Goal: Task Accomplishment & Management: Use online tool/utility

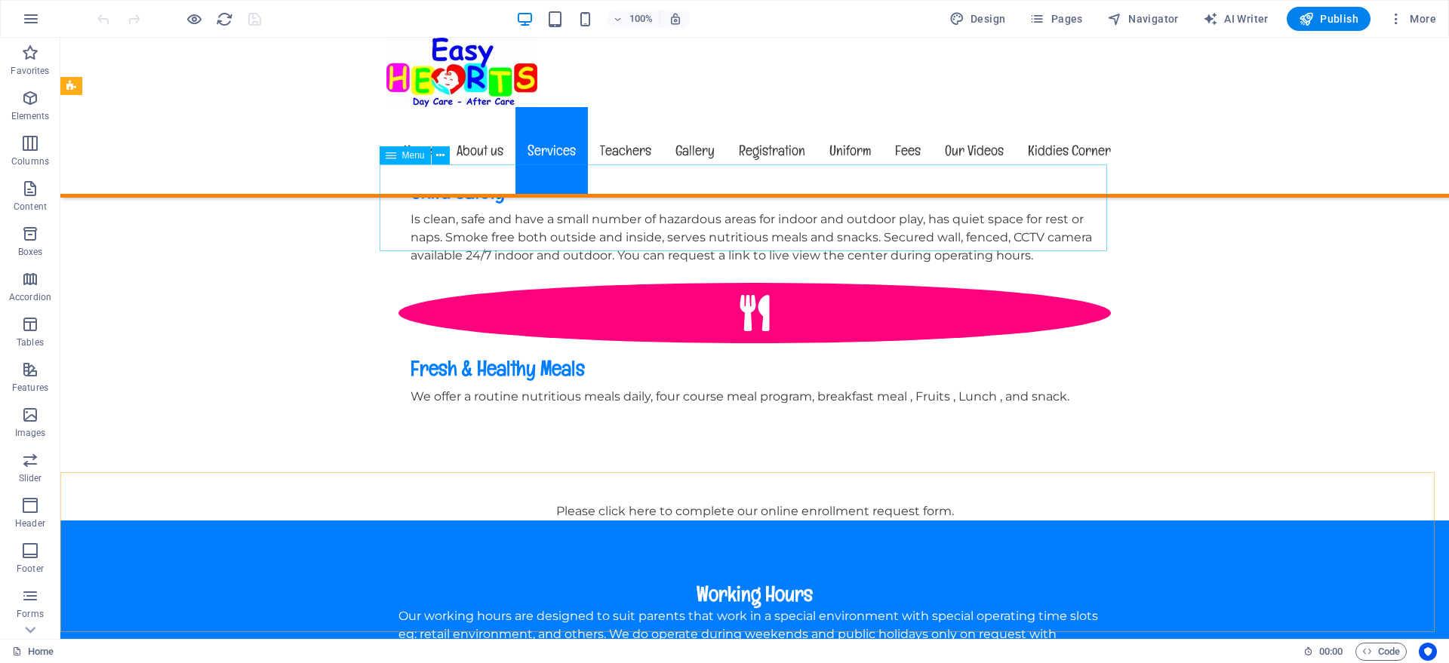
scroll to position [2075, 0]
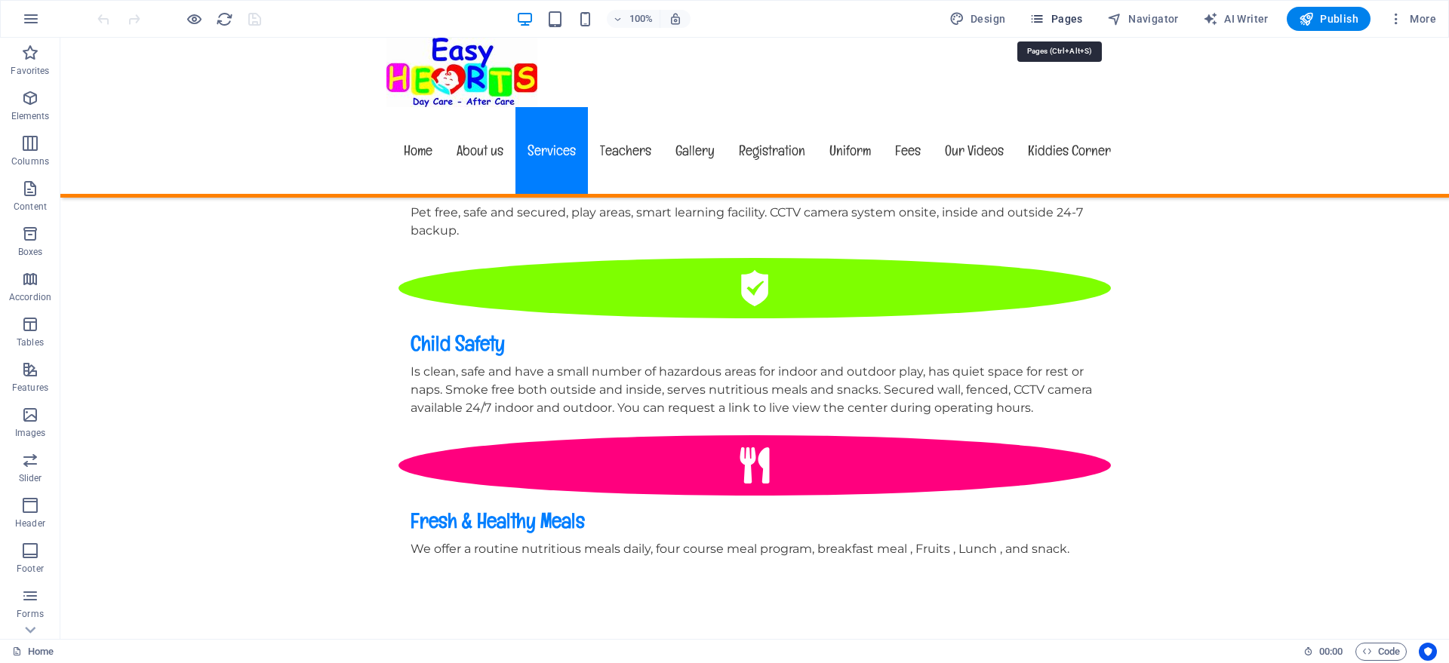
click at [1065, 20] on span "Pages" at bounding box center [1055, 18] width 53 height 15
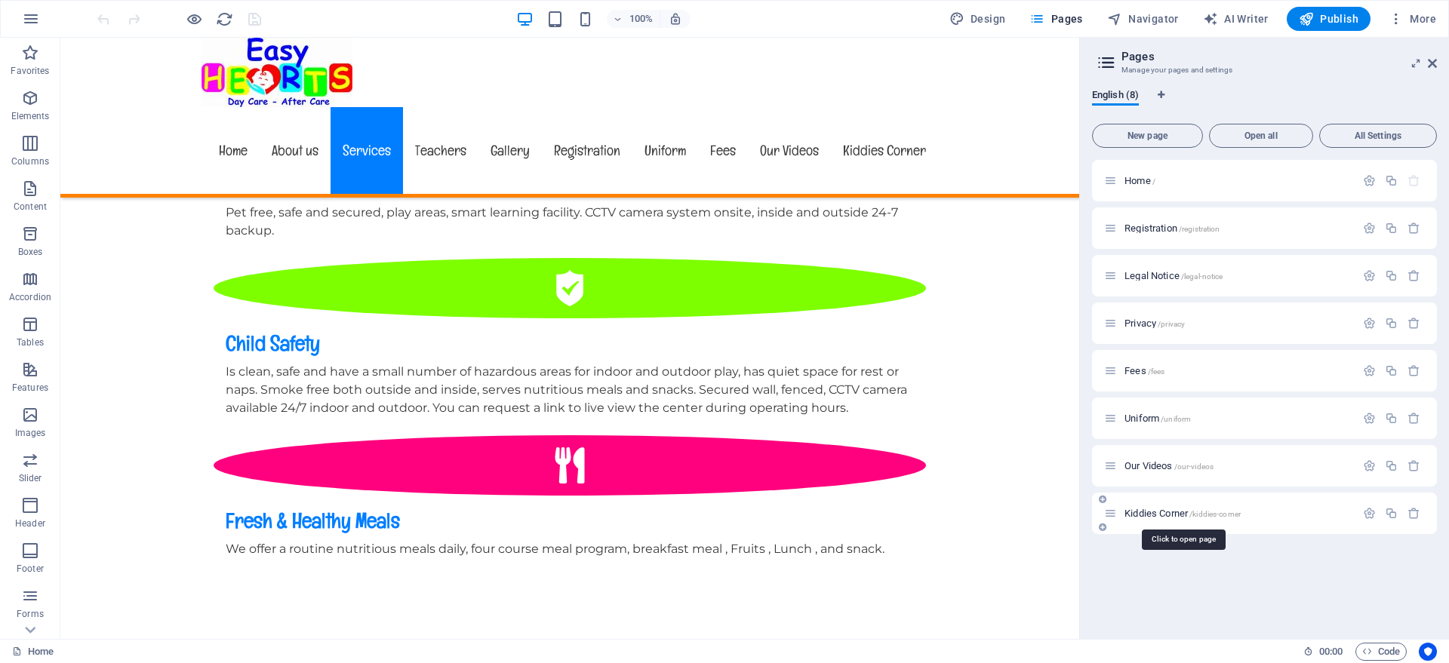
click at [1172, 513] on span "Kiddies Corner /kiddies-corner" at bounding box center [1182, 513] width 116 height 11
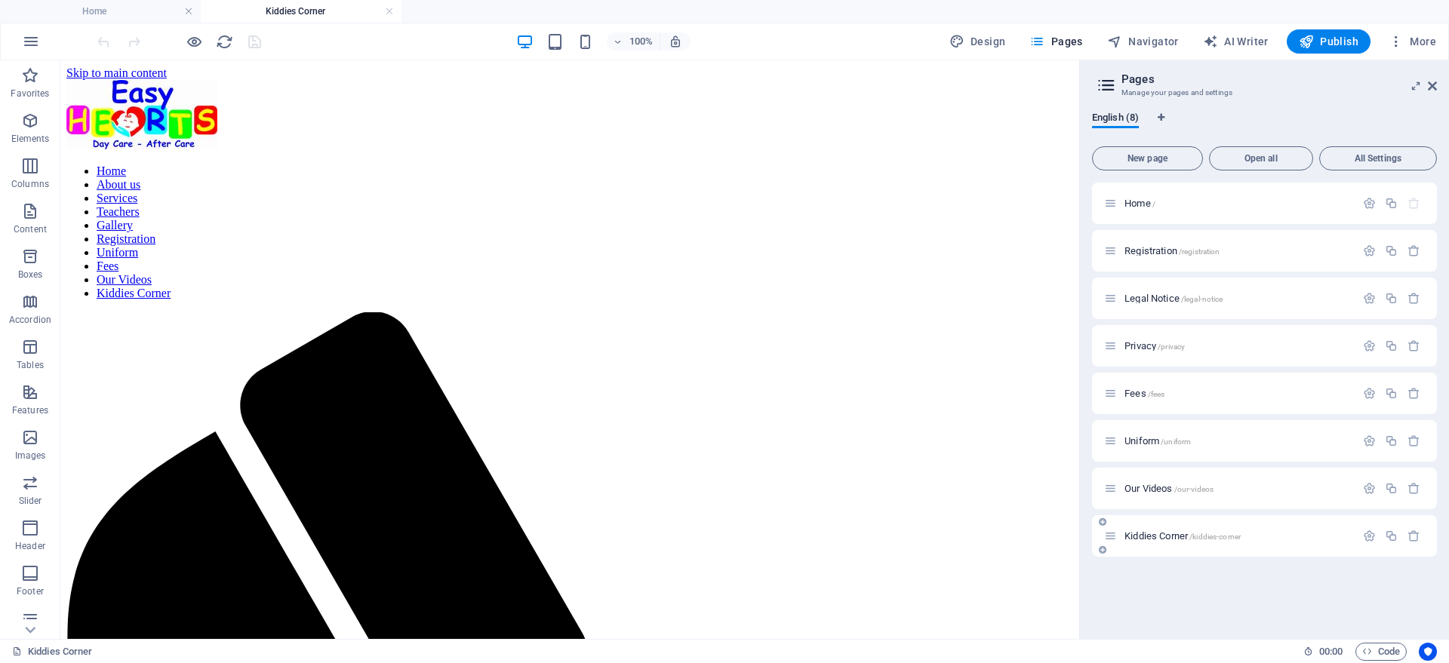
scroll to position [0, 0]
click at [229, 270] on span "Gallery" at bounding box center [231, 271] width 29 height 9
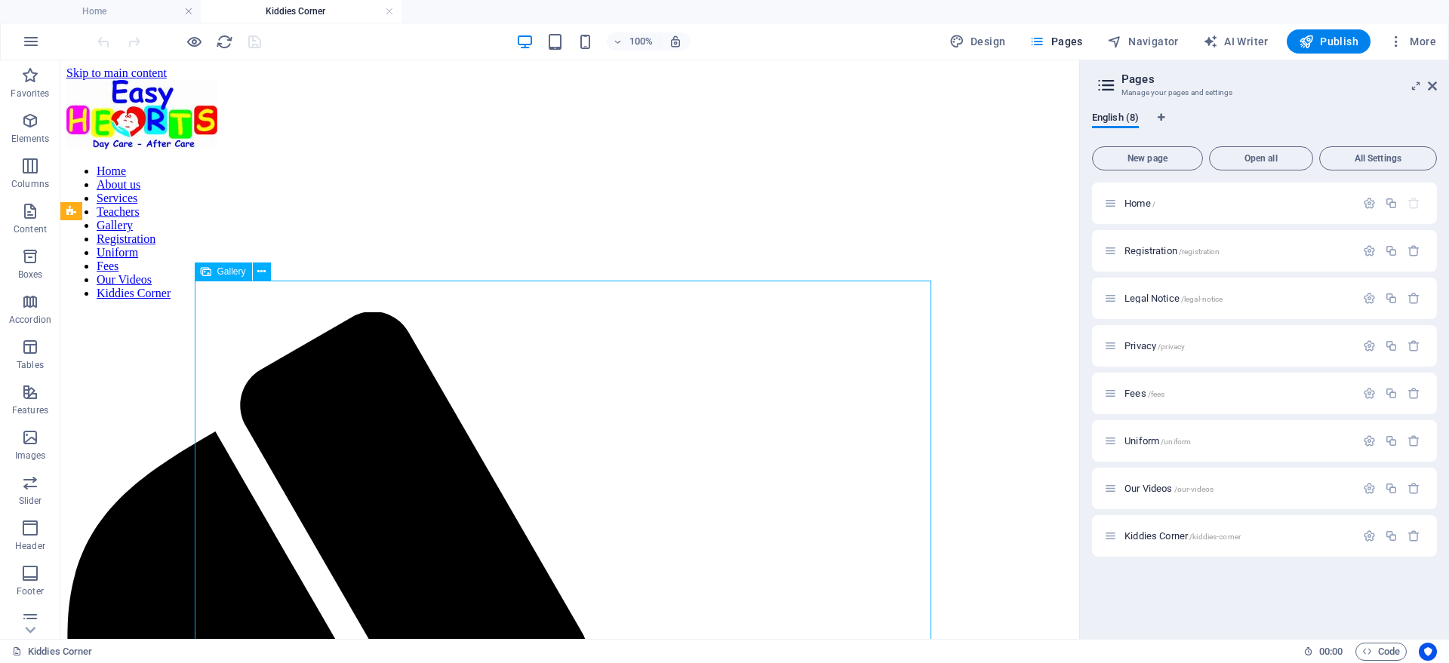
click at [229, 270] on span "Gallery" at bounding box center [231, 271] width 29 height 9
select select "4"
select select "%"
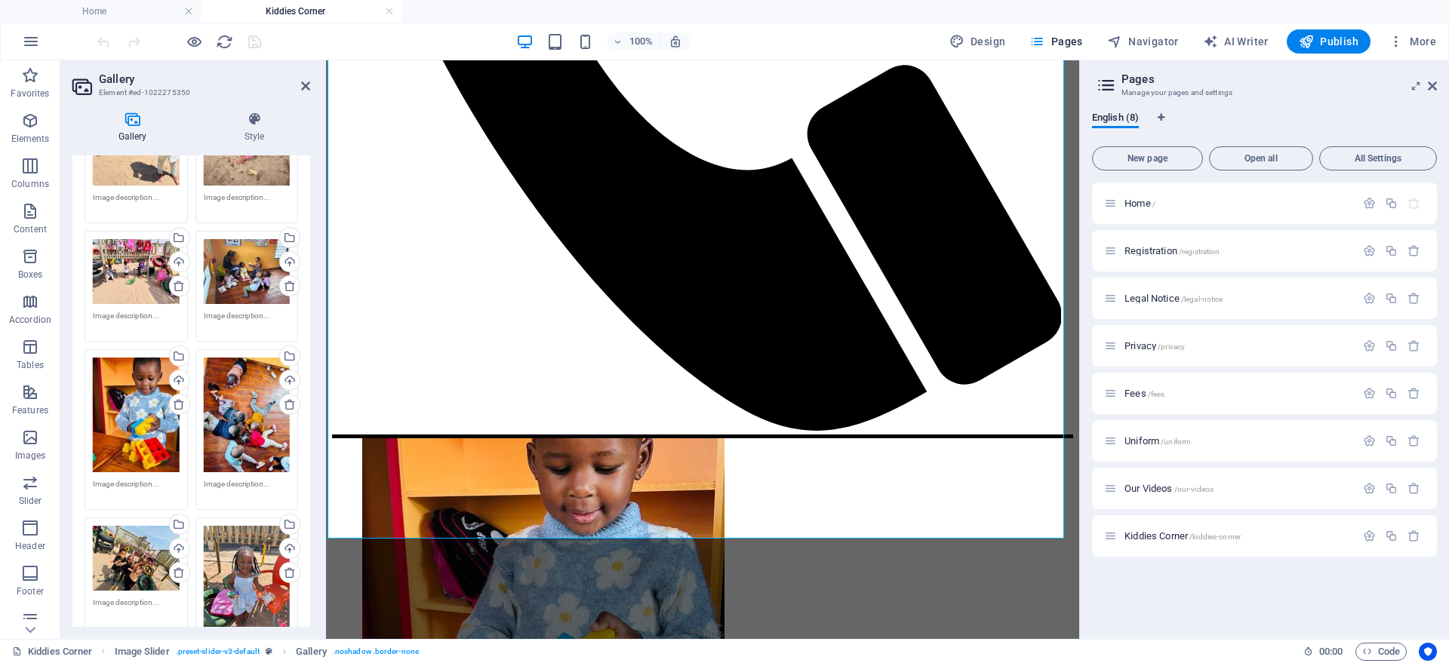
scroll to position [1226, 0]
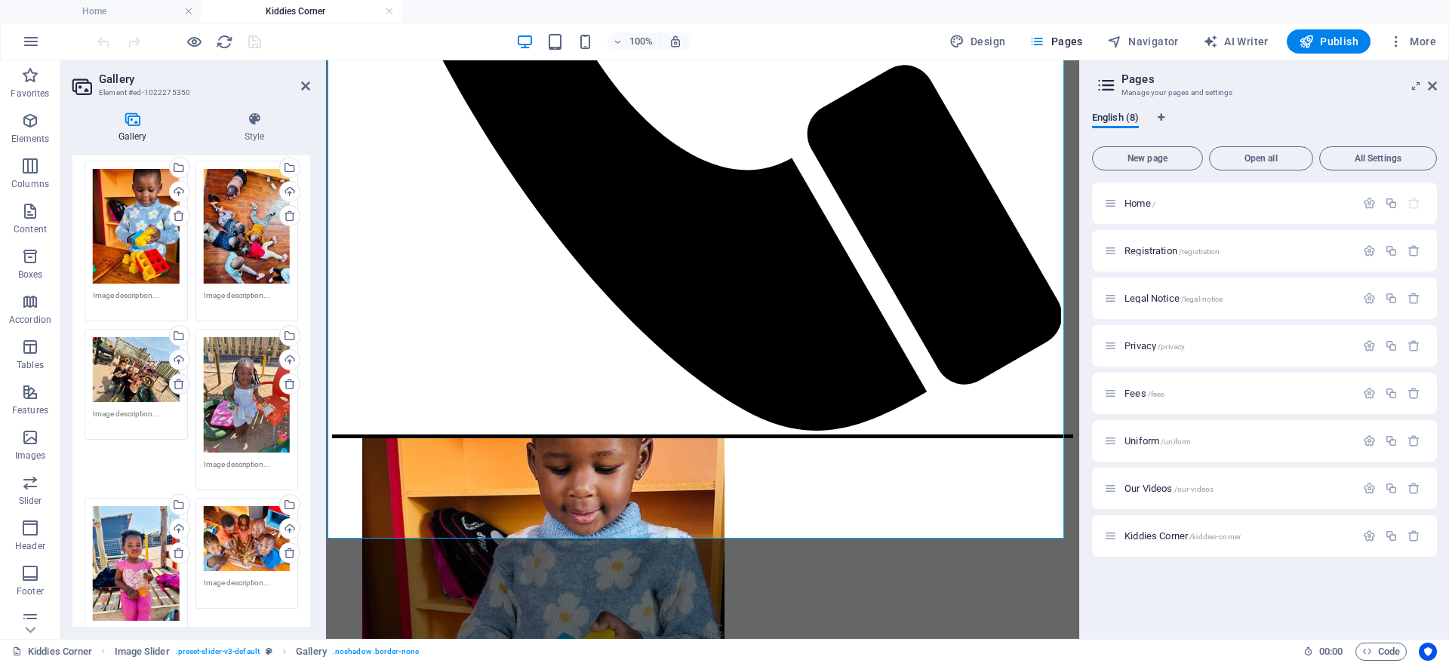
click at [175, 378] on icon at bounding box center [179, 384] width 12 height 12
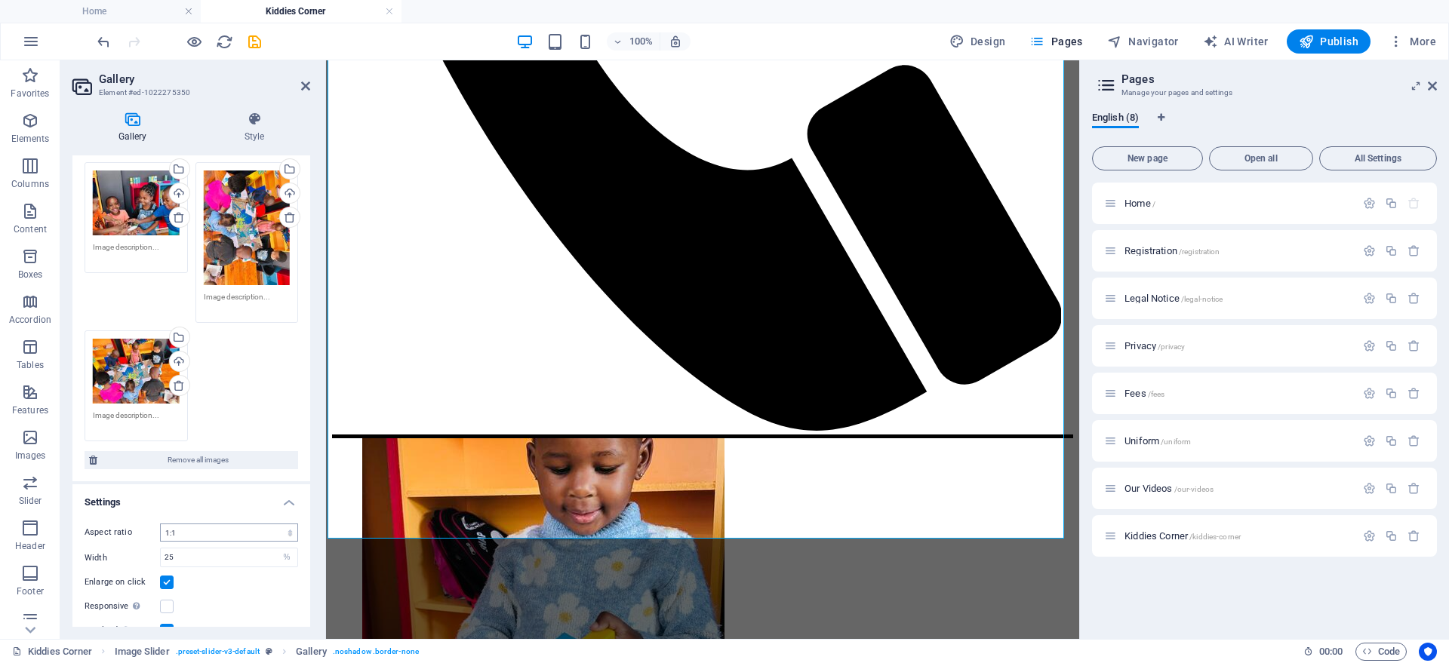
scroll to position [1698, 0]
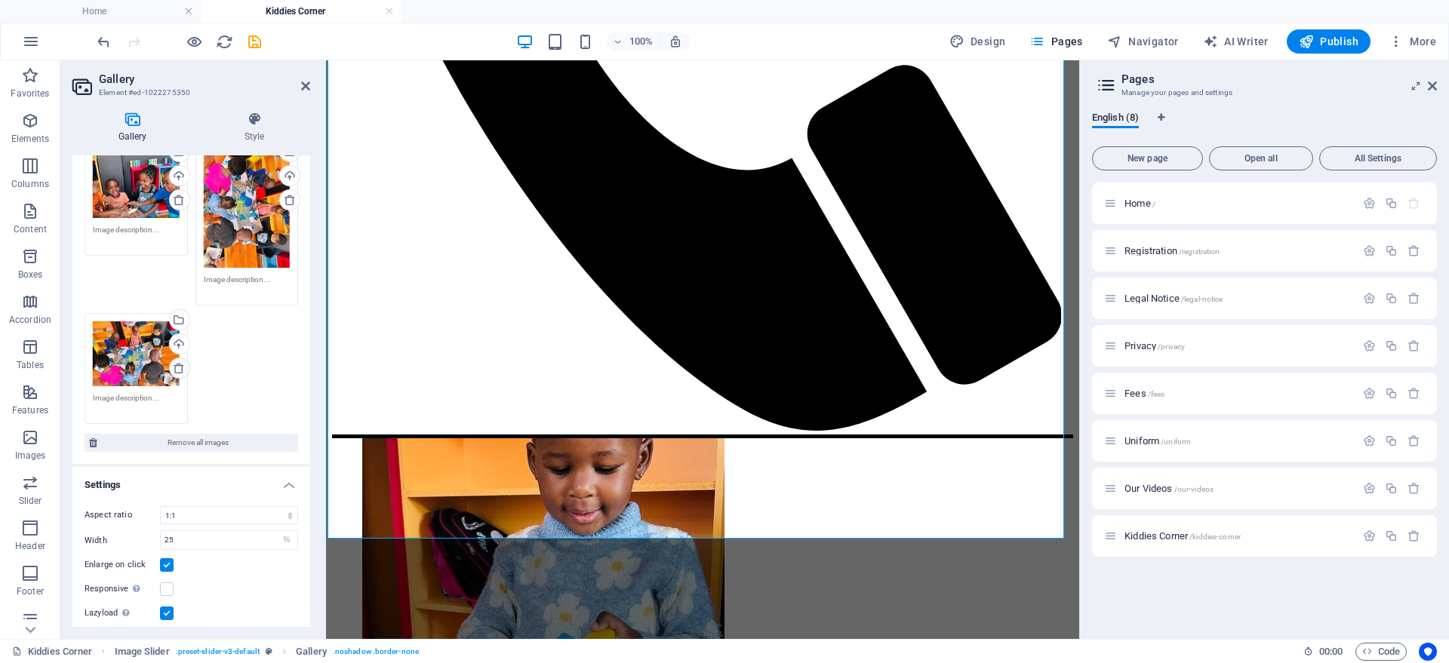
click at [174, 362] on icon at bounding box center [179, 368] width 12 height 12
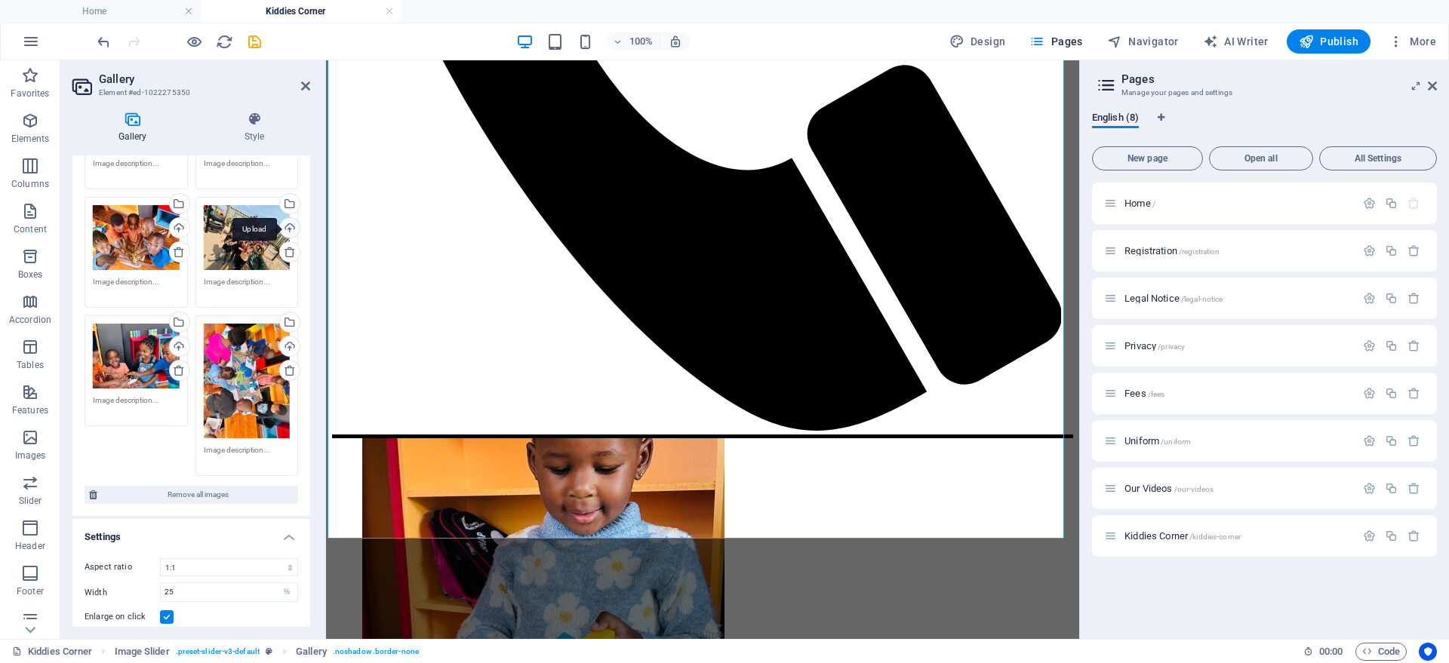
scroll to position [1430, 0]
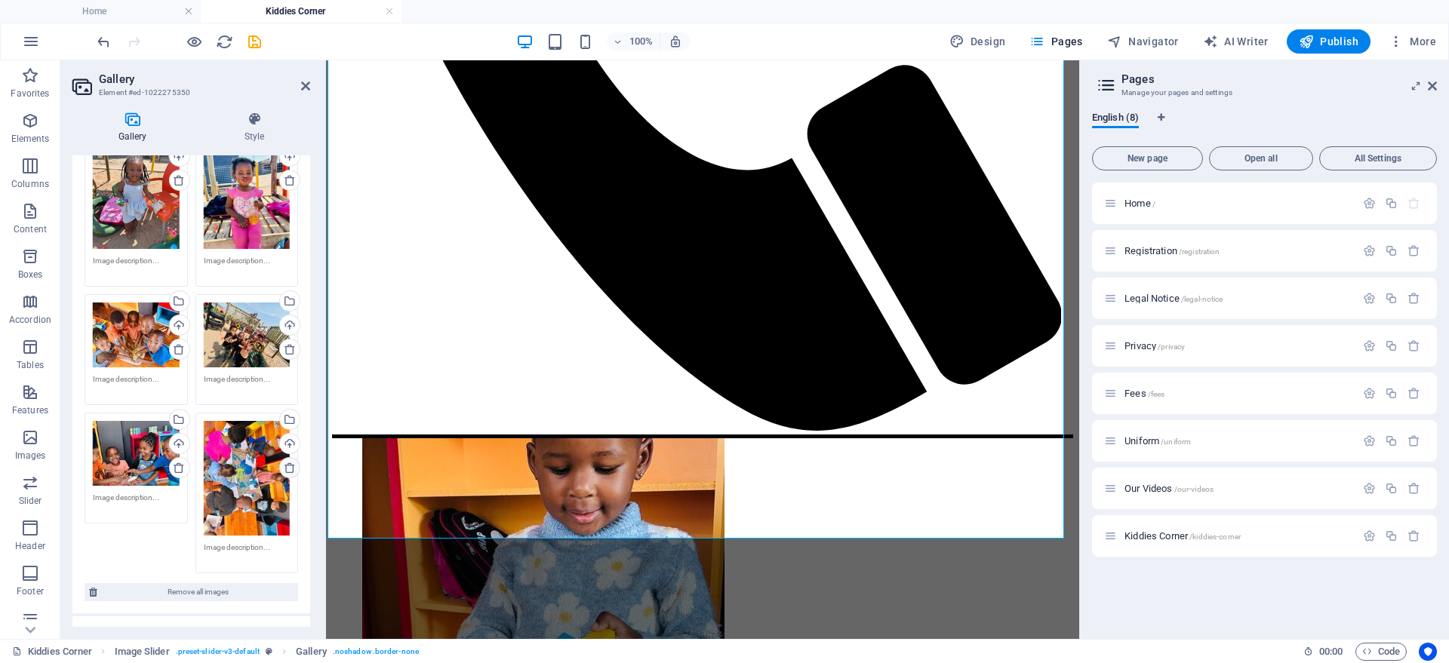
click at [285, 462] on icon at bounding box center [290, 468] width 12 height 12
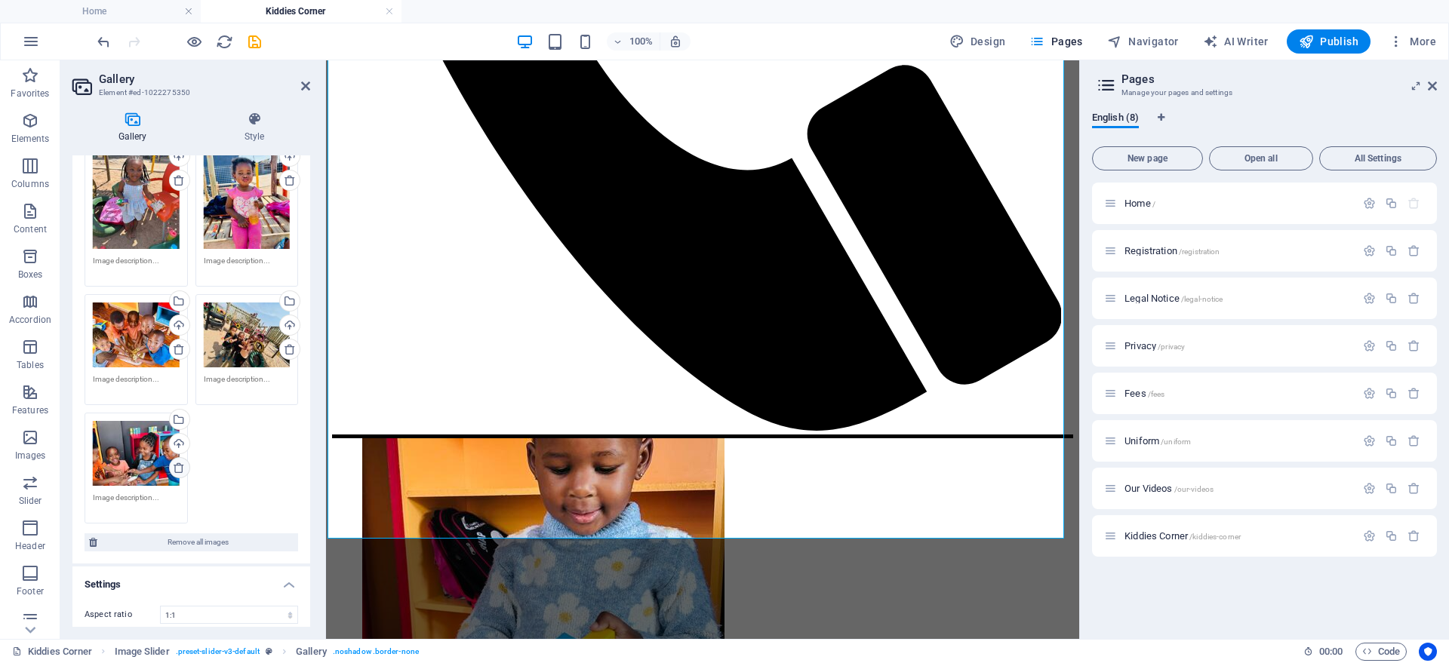
click at [174, 462] on icon at bounding box center [179, 468] width 12 height 12
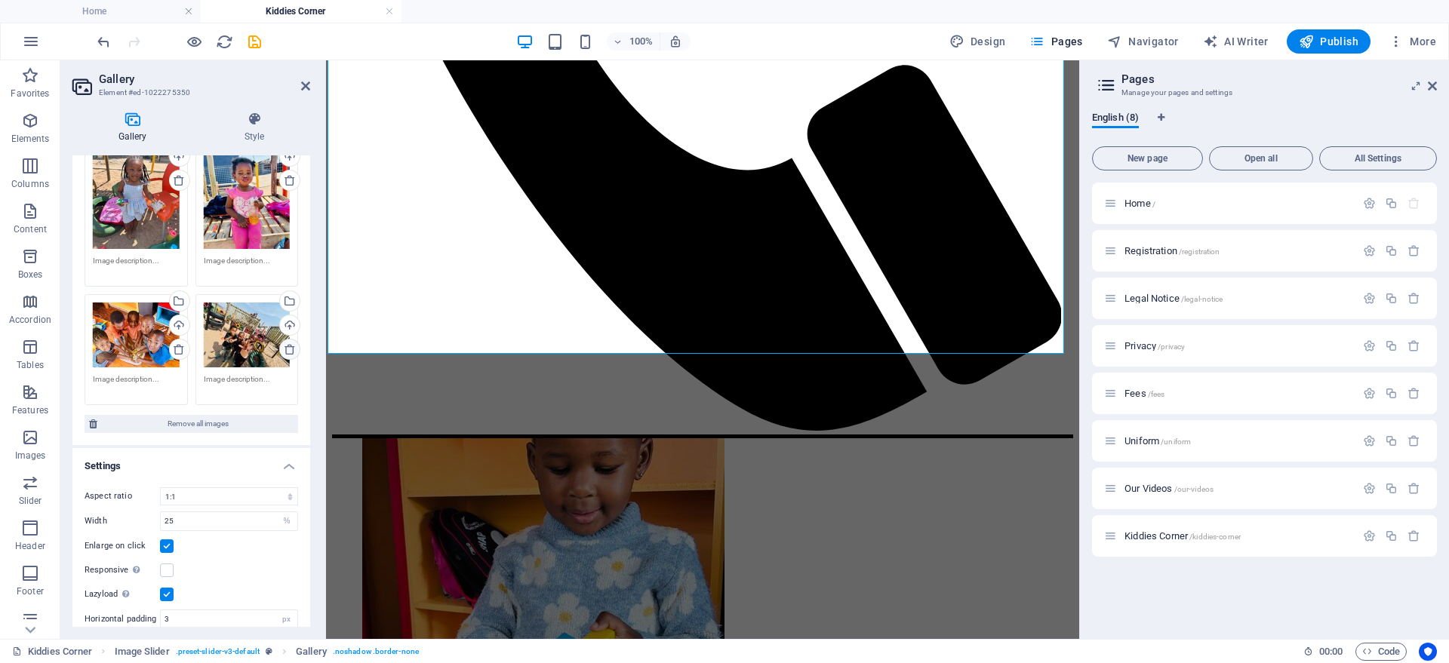
click at [287, 343] on icon at bounding box center [290, 349] width 12 height 12
click at [175, 343] on icon at bounding box center [179, 349] width 12 height 12
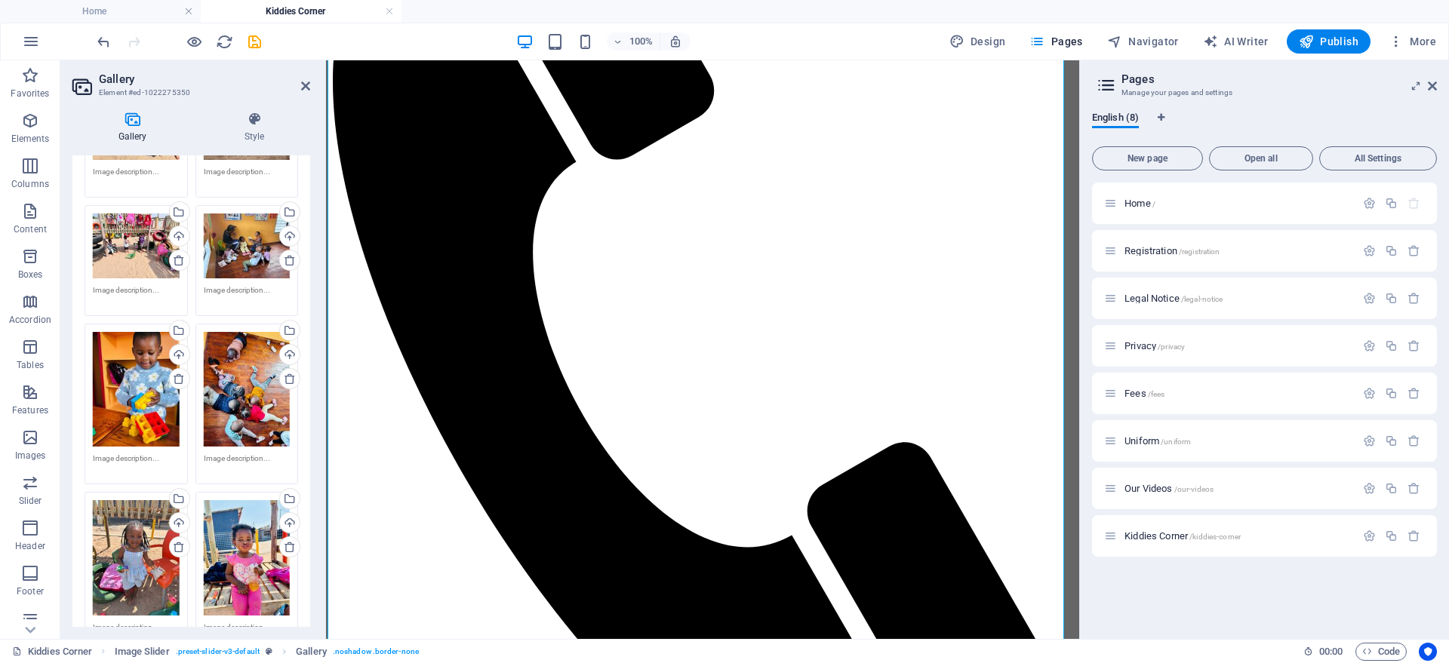
scroll to position [1052, 0]
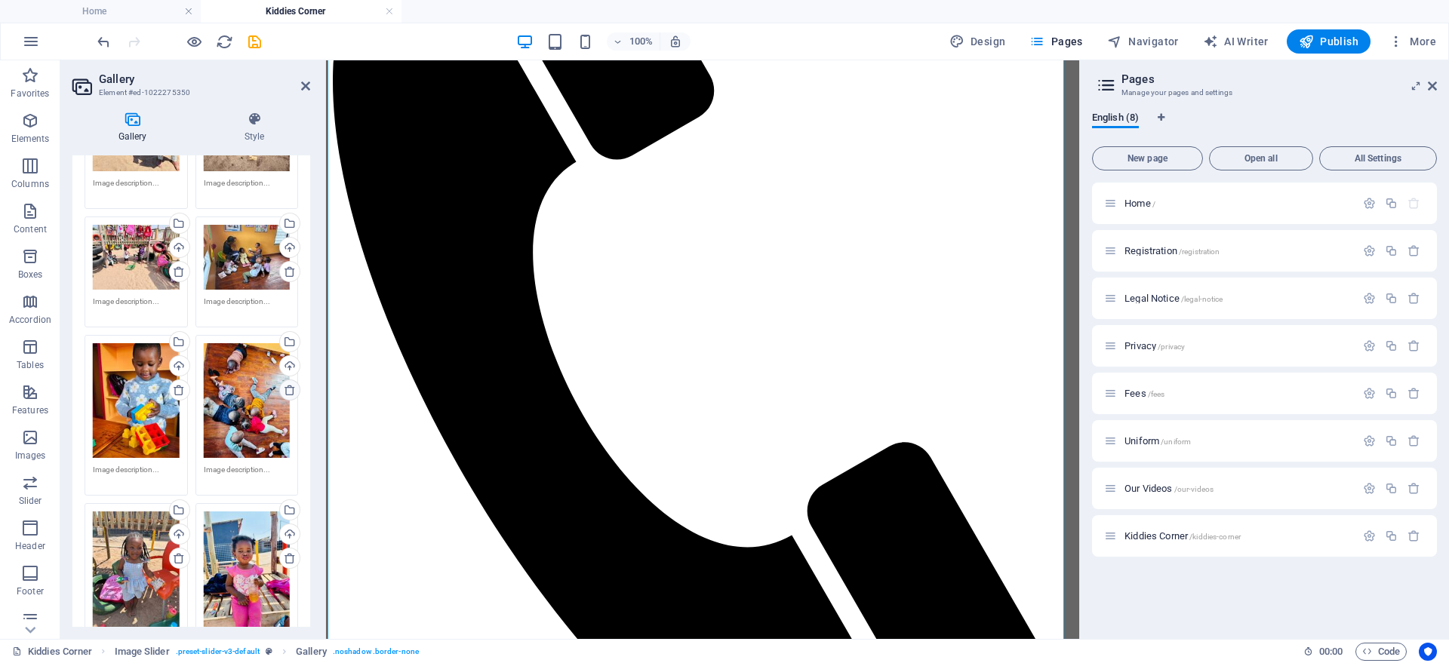
click at [288, 384] on icon at bounding box center [290, 390] width 12 height 12
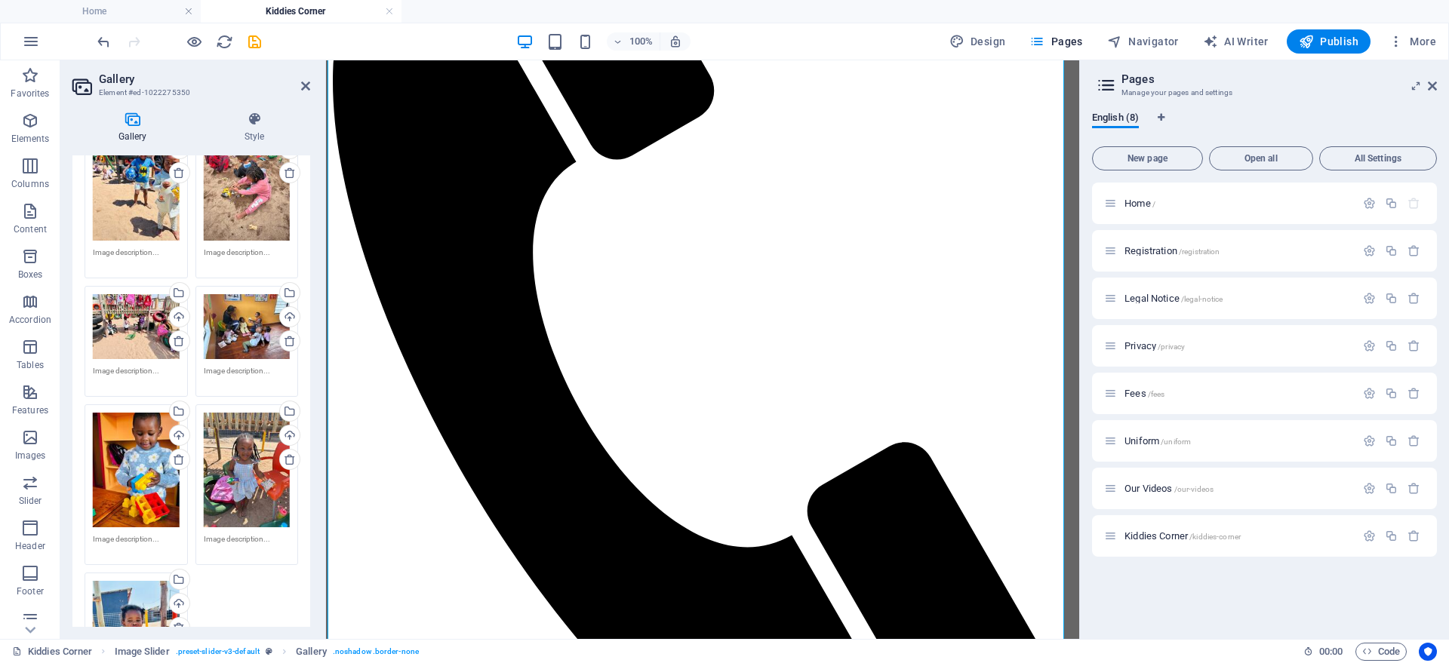
scroll to position [863, 0]
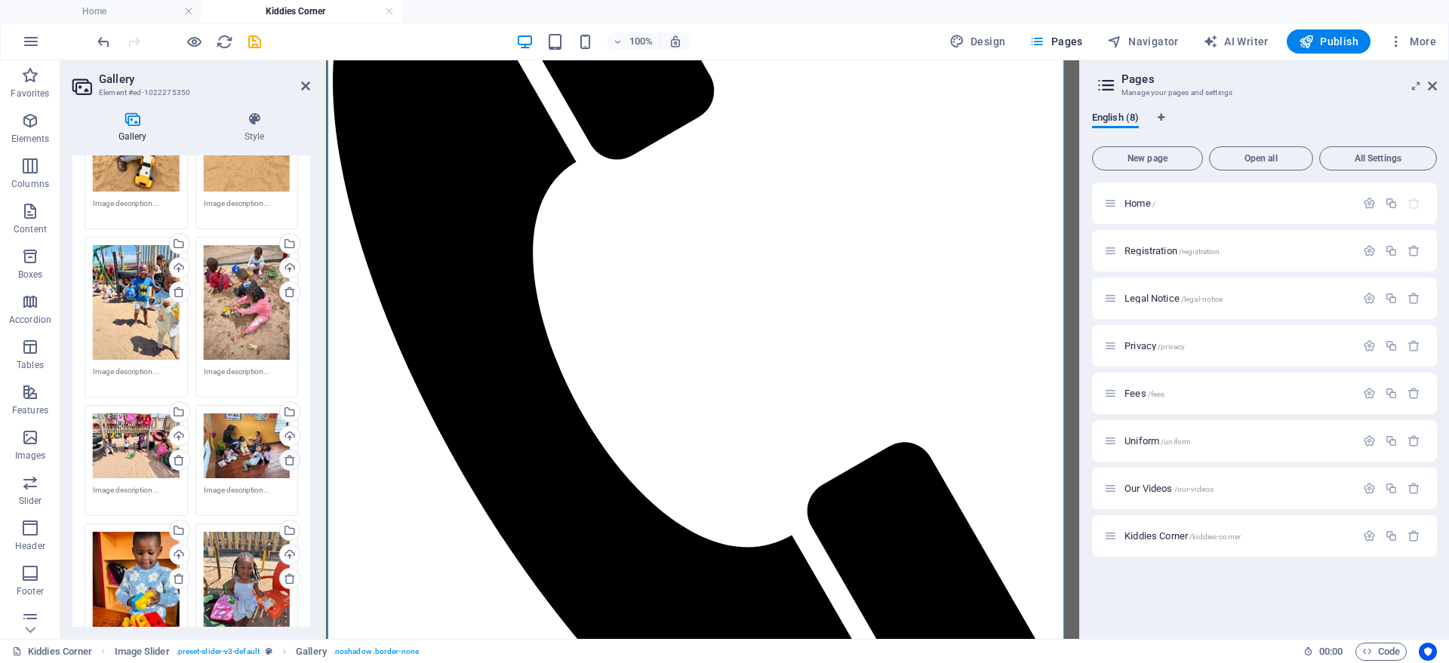
click at [284, 454] on icon at bounding box center [290, 460] width 12 height 12
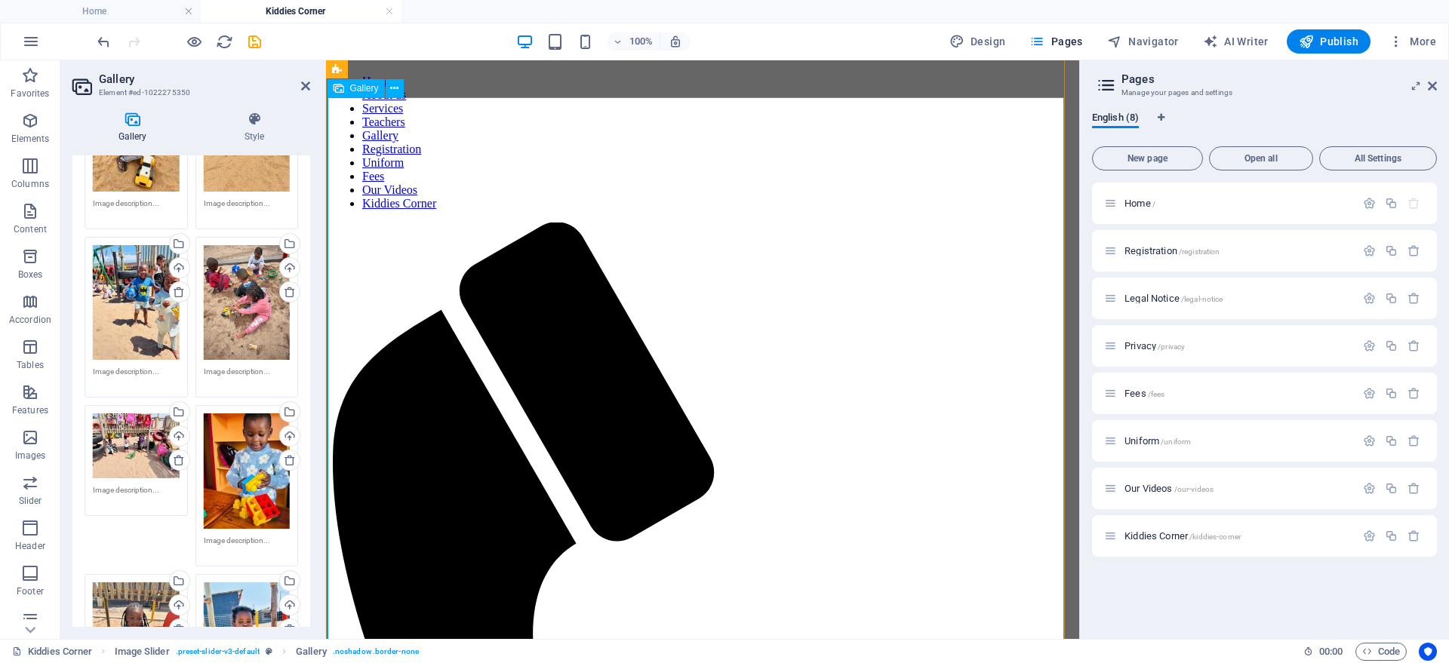
scroll to position [0, 0]
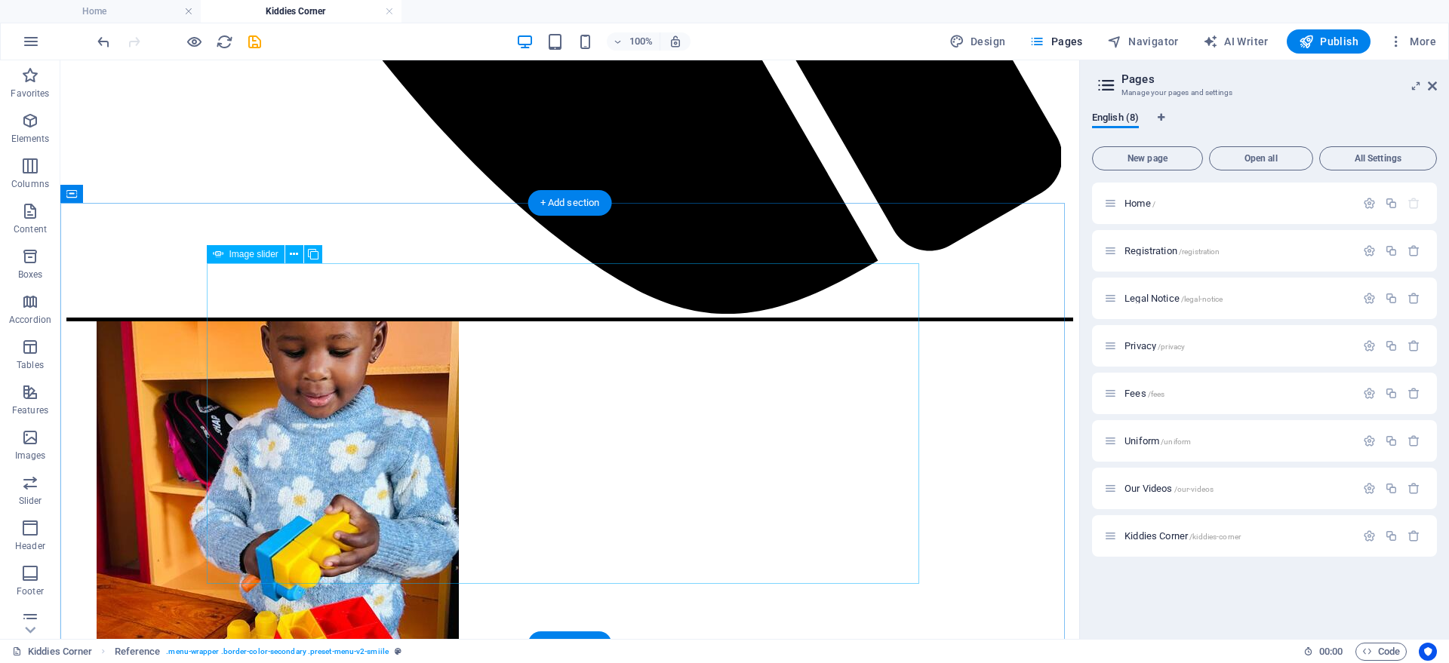
scroll to position [1320, 0]
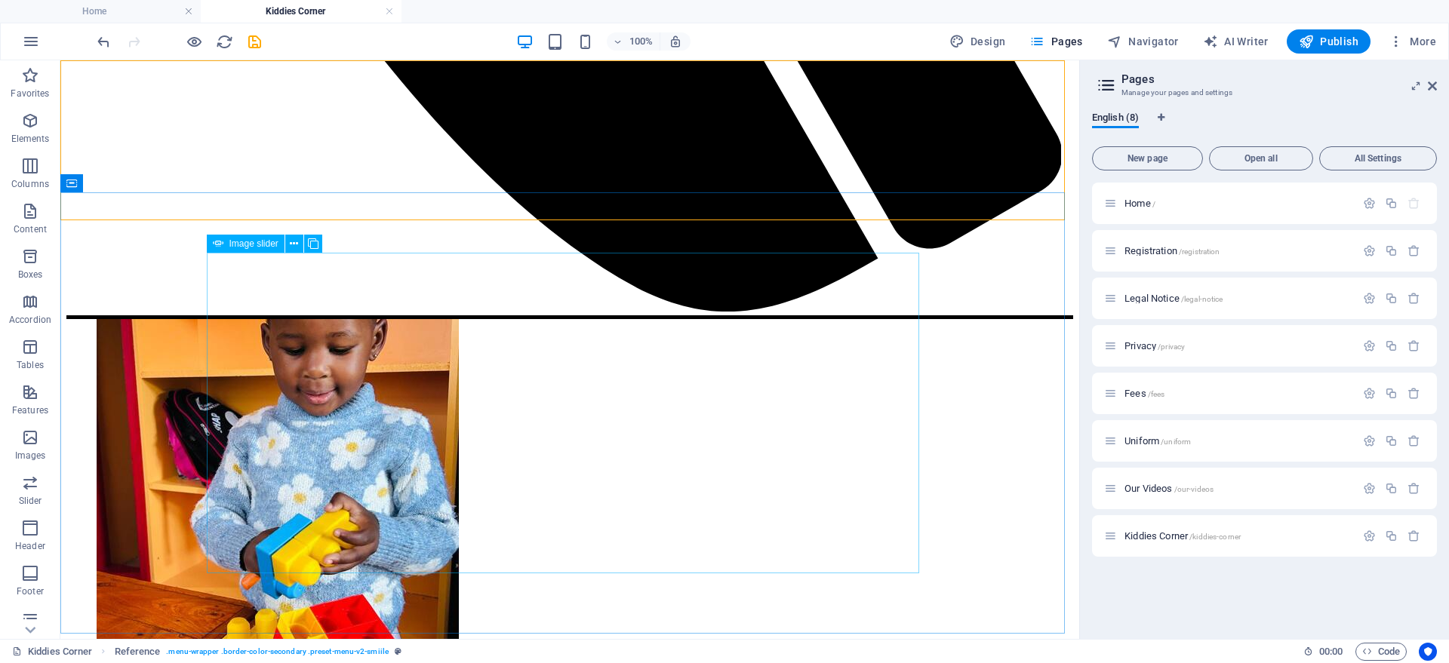
click at [266, 247] on span "Image slider" at bounding box center [253, 243] width 49 height 9
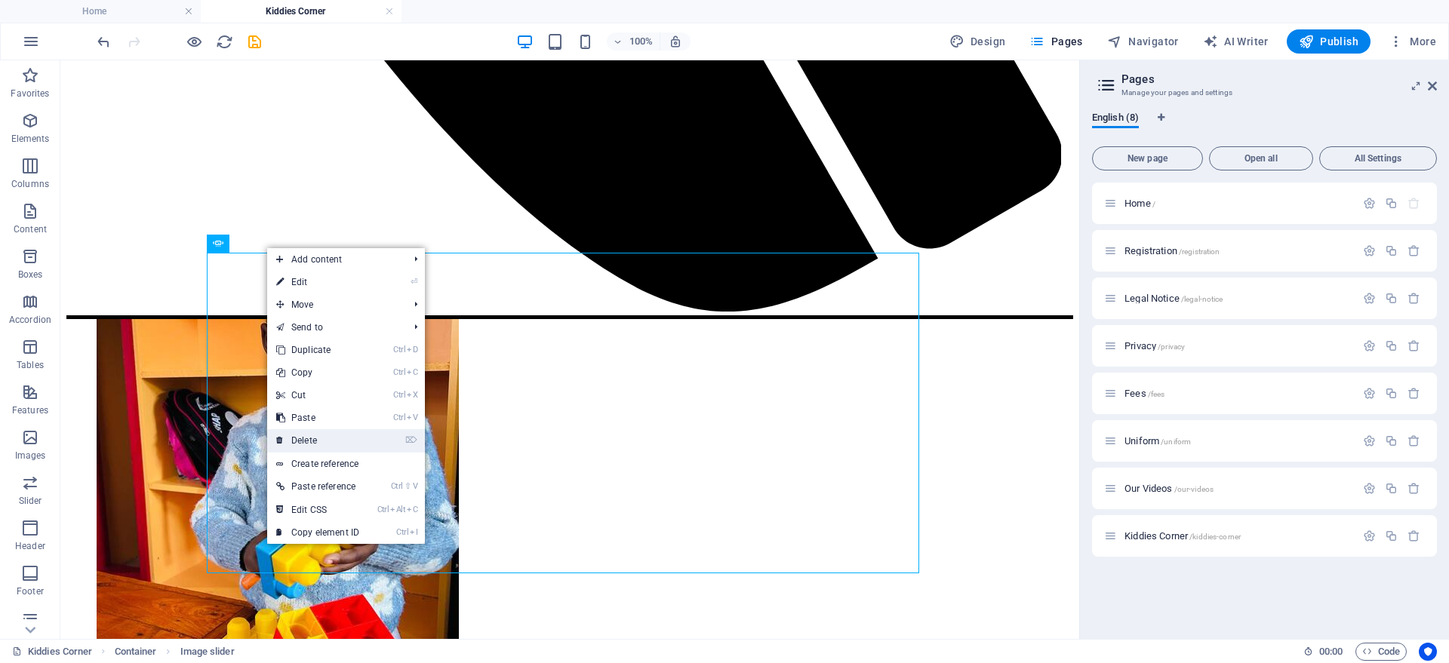
click at [311, 440] on link "⌦ Delete" at bounding box center [317, 440] width 101 height 23
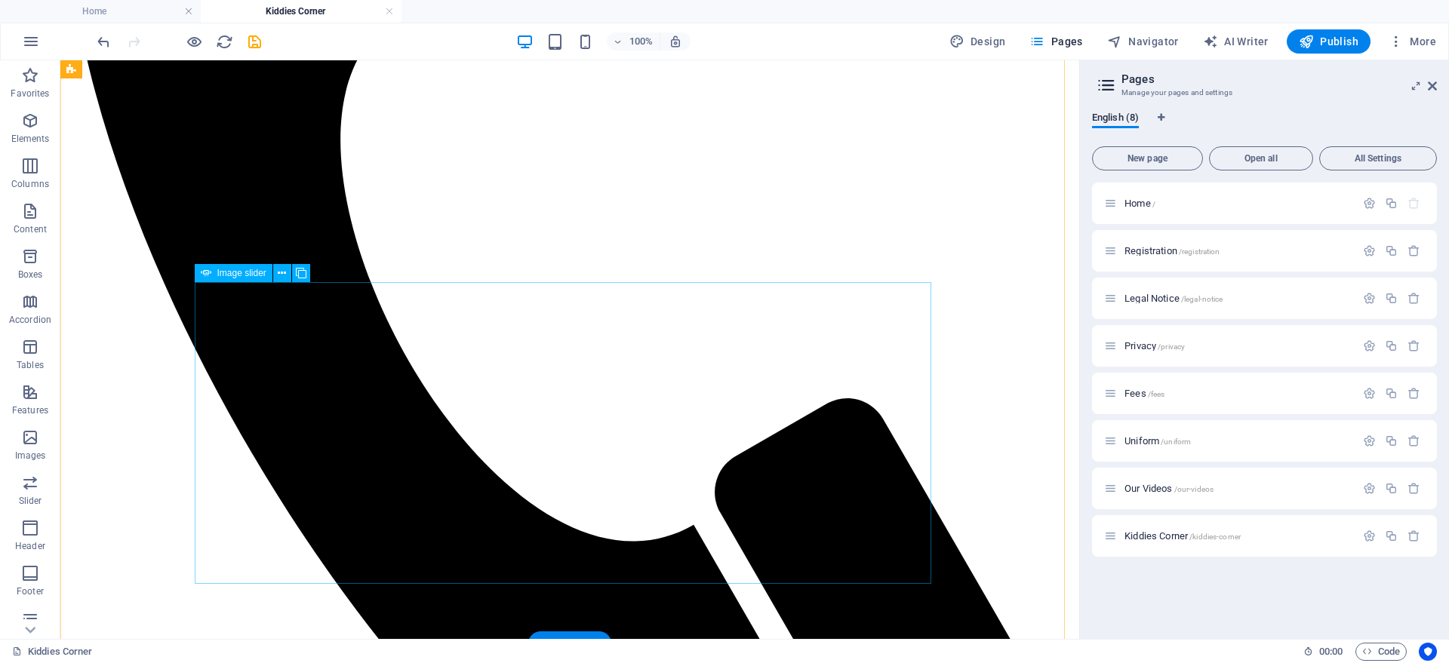
scroll to position [754, 0]
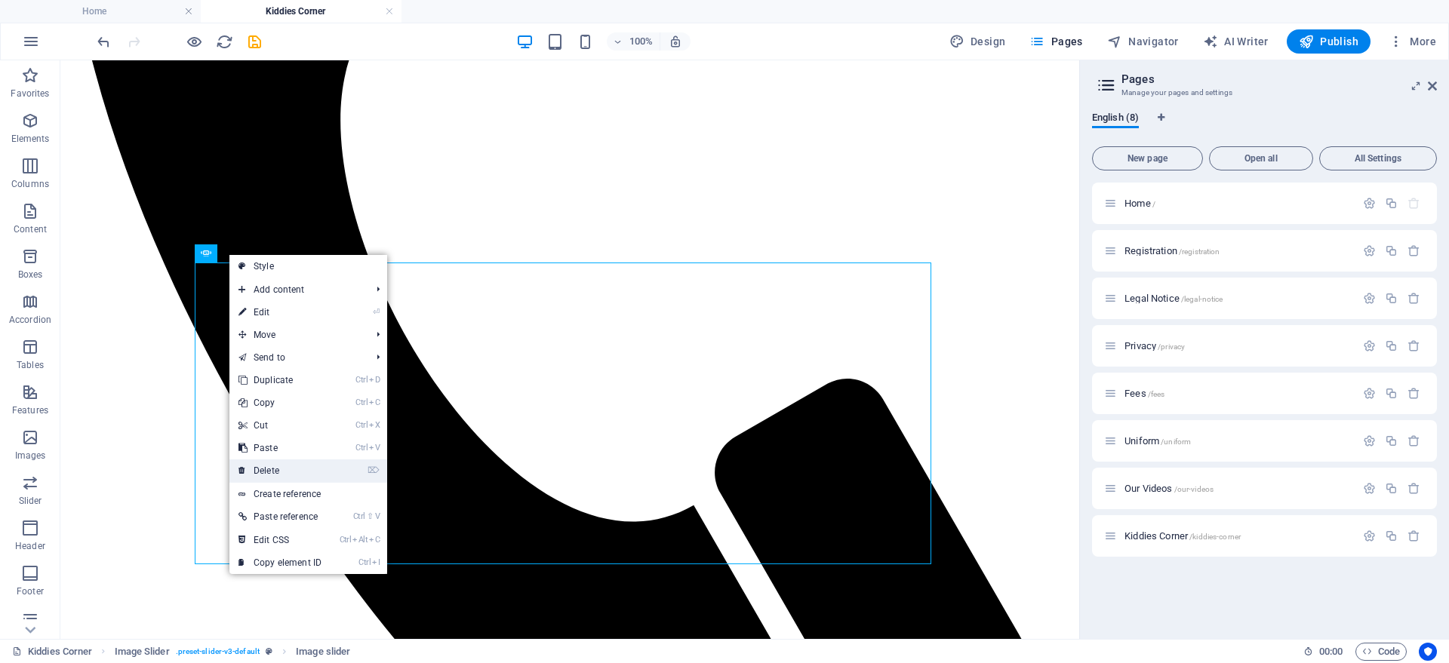
click at [270, 462] on link "⌦ Delete" at bounding box center [279, 470] width 101 height 23
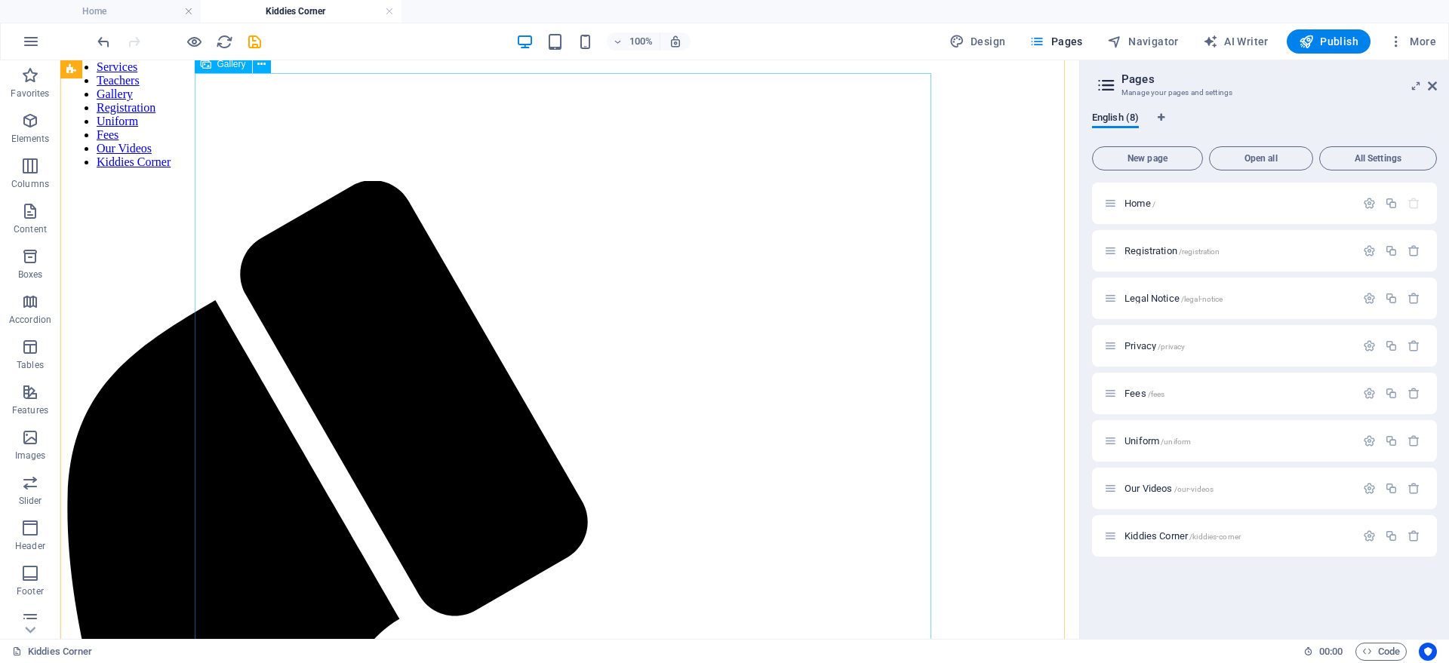
scroll to position [0, 0]
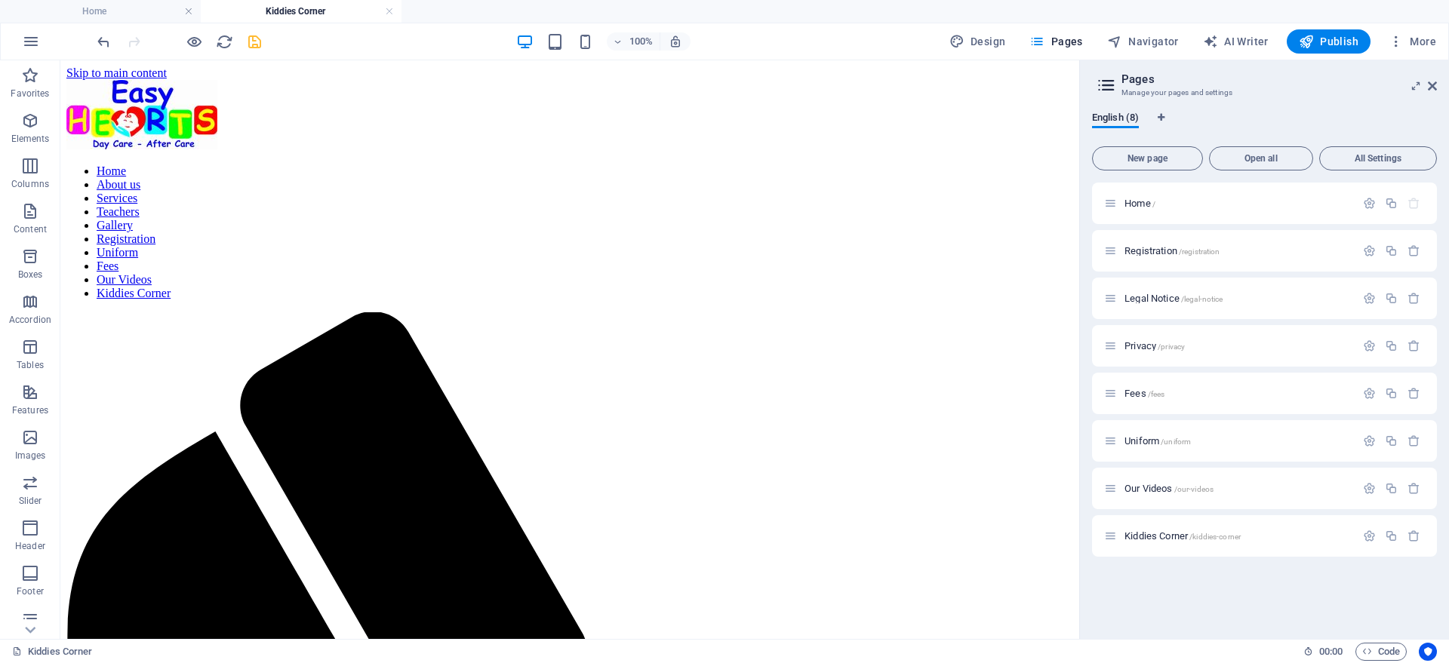
click at [260, 44] on icon "save" at bounding box center [254, 41] width 17 height 17
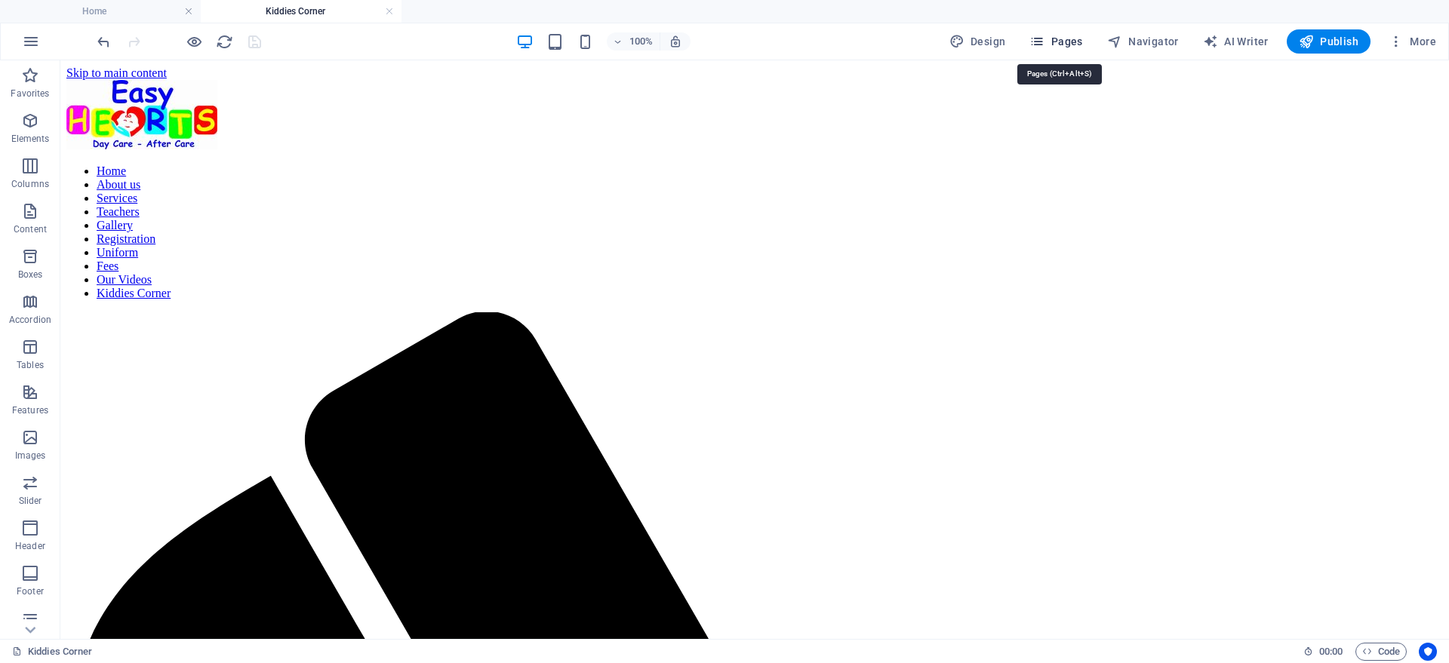
click at [1068, 43] on span "Pages" at bounding box center [1055, 41] width 53 height 15
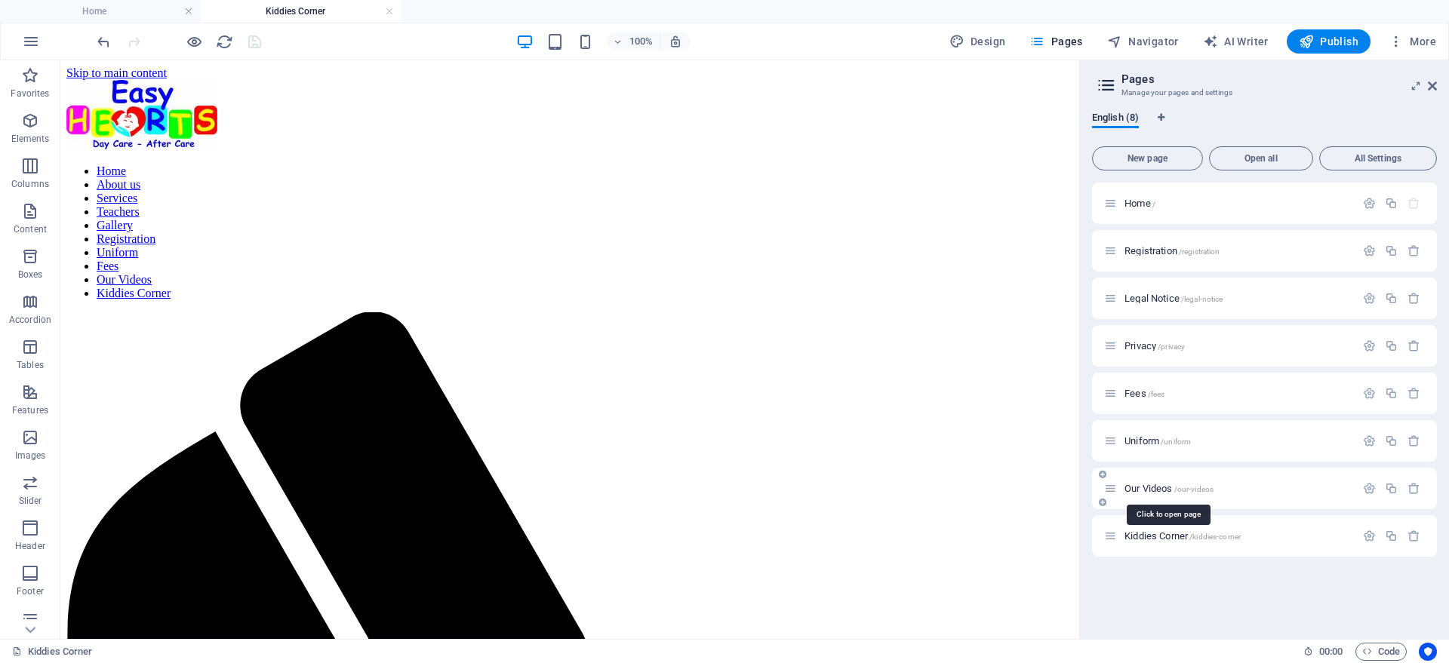
click at [1171, 490] on span "Our Videos /our-videos" at bounding box center [1168, 488] width 89 height 11
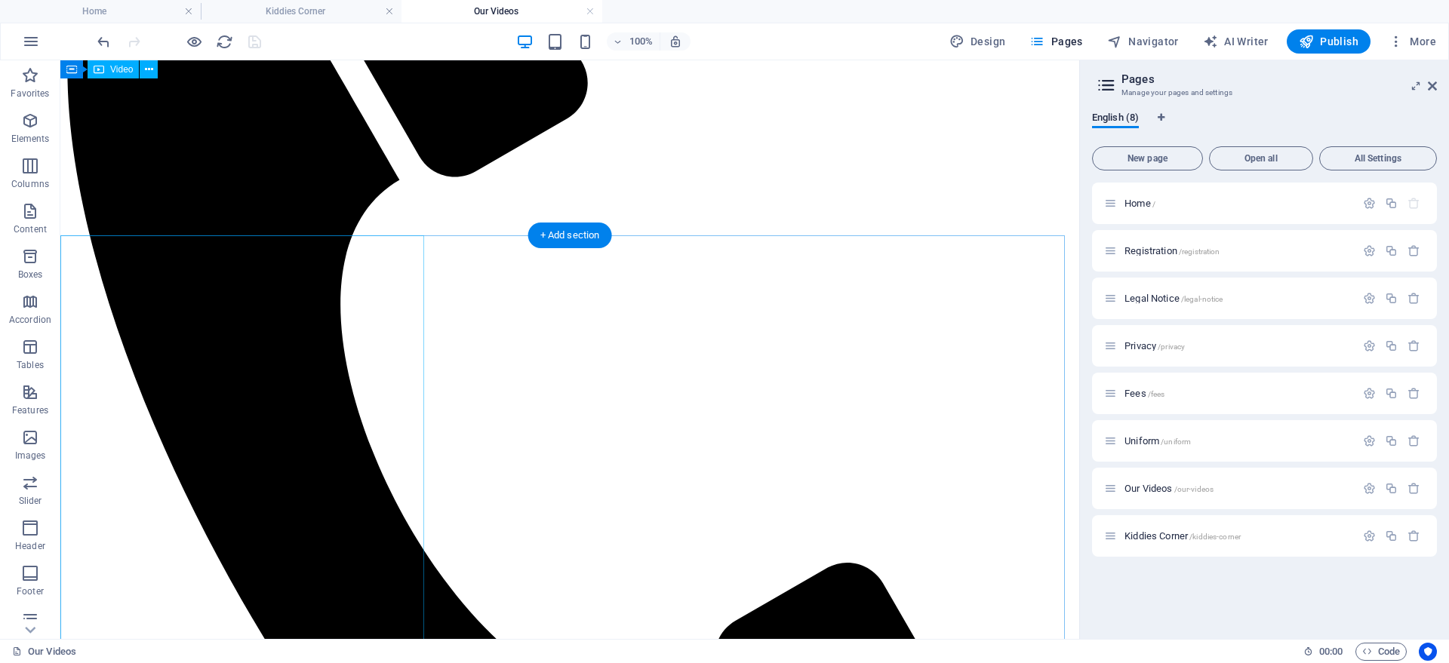
scroll to position [566, 0]
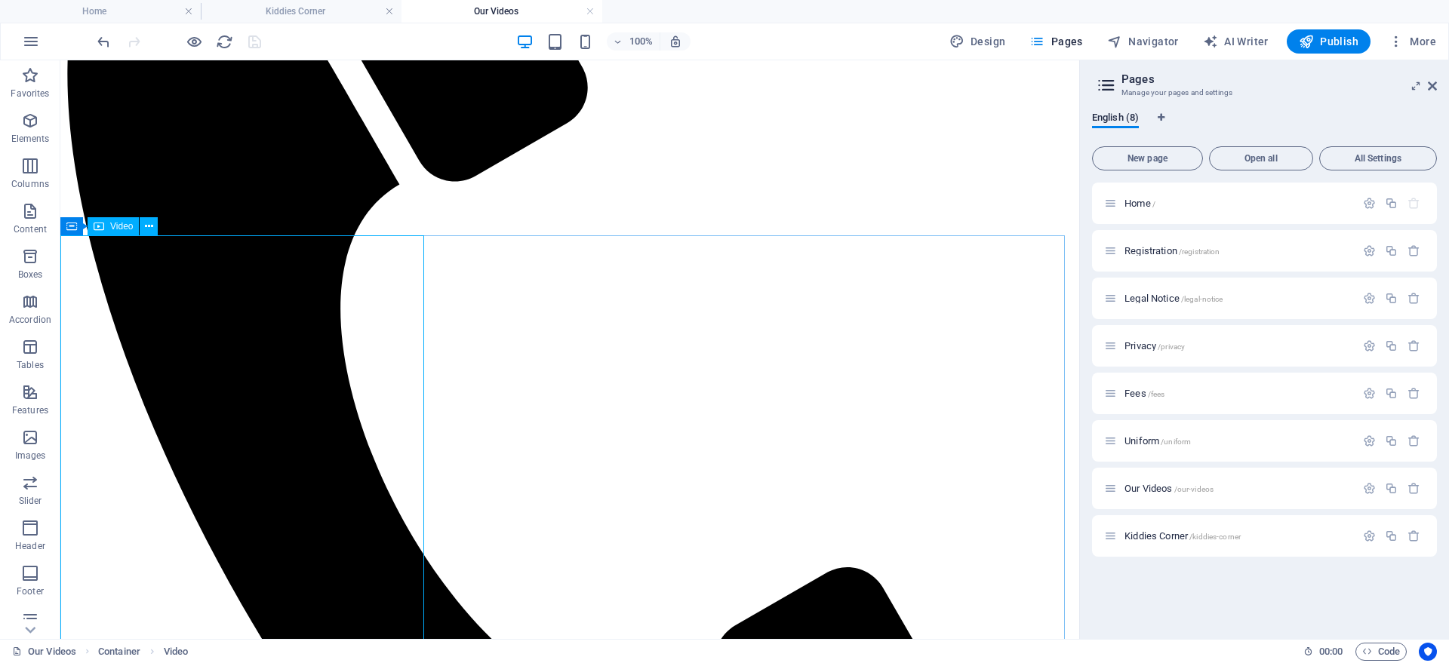
click at [127, 224] on span "Video" at bounding box center [121, 226] width 23 height 9
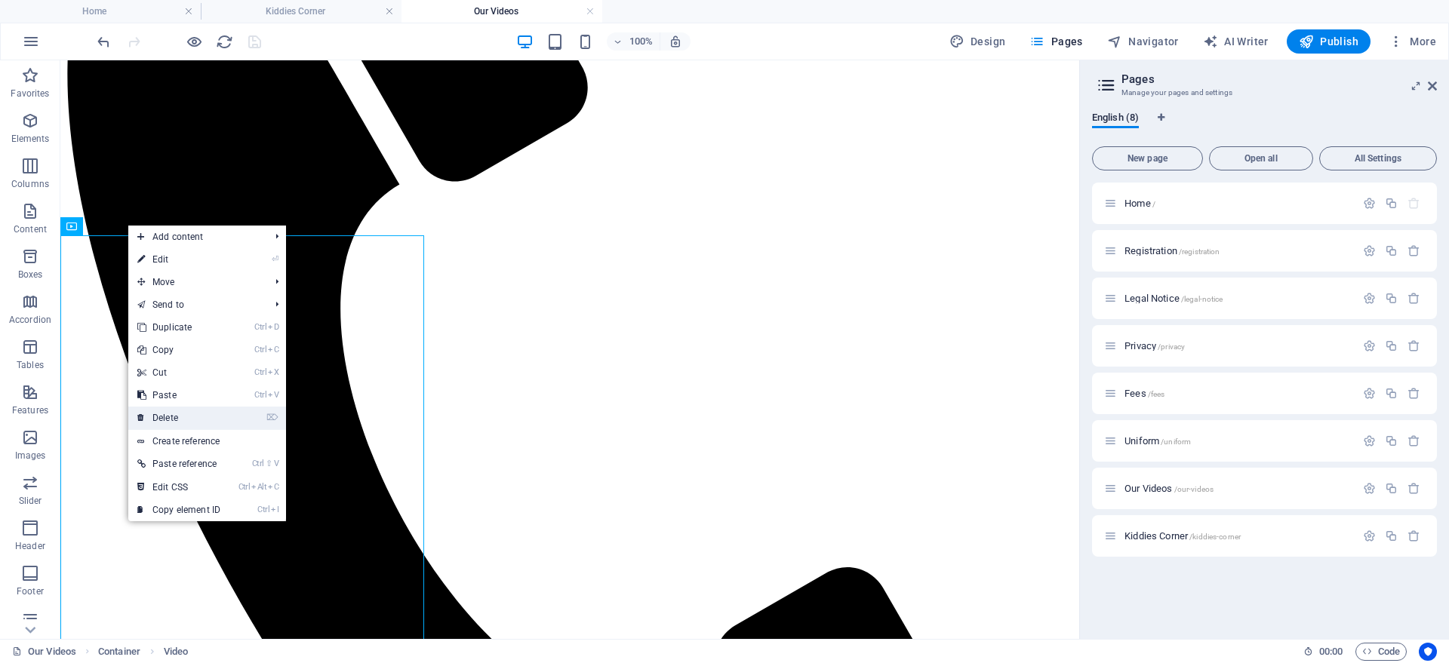
click at [173, 412] on link "⌦ Delete" at bounding box center [178, 418] width 101 height 23
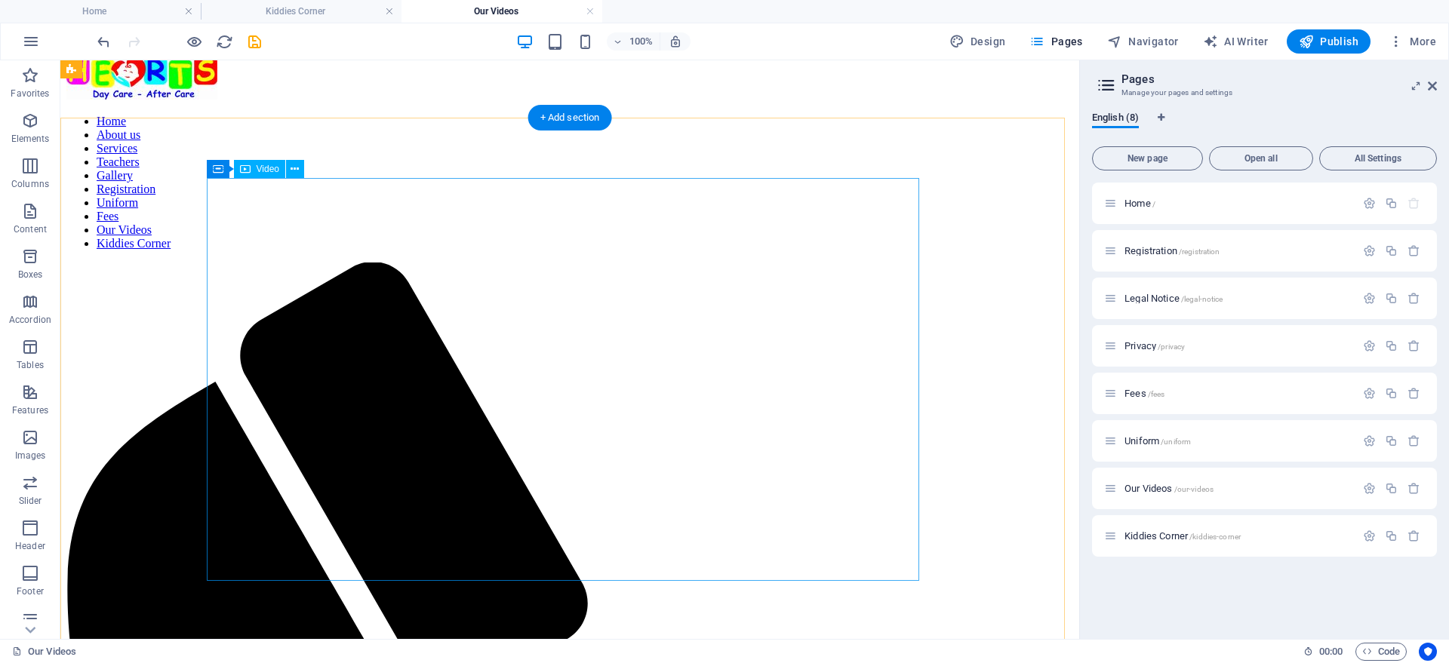
scroll to position [0, 0]
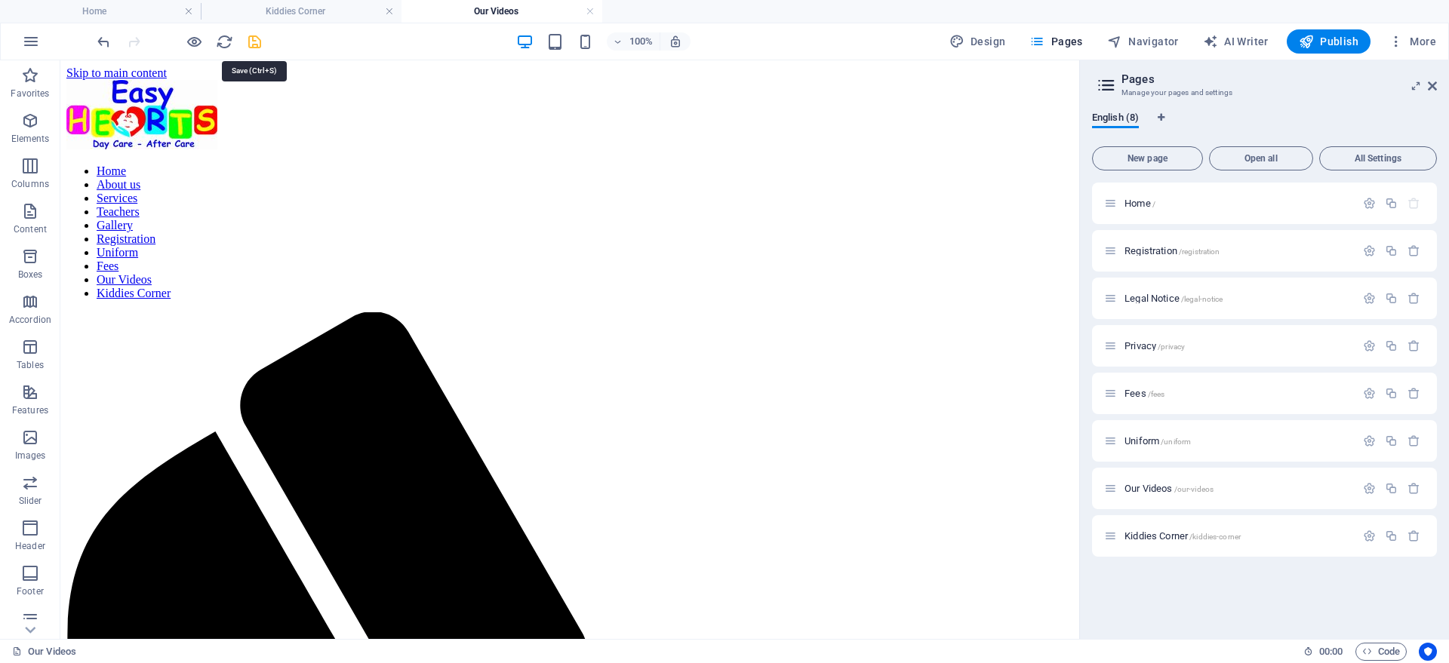
click at [249, 36] on icon "save" at bounding box center [254, 41] width 17 height 17
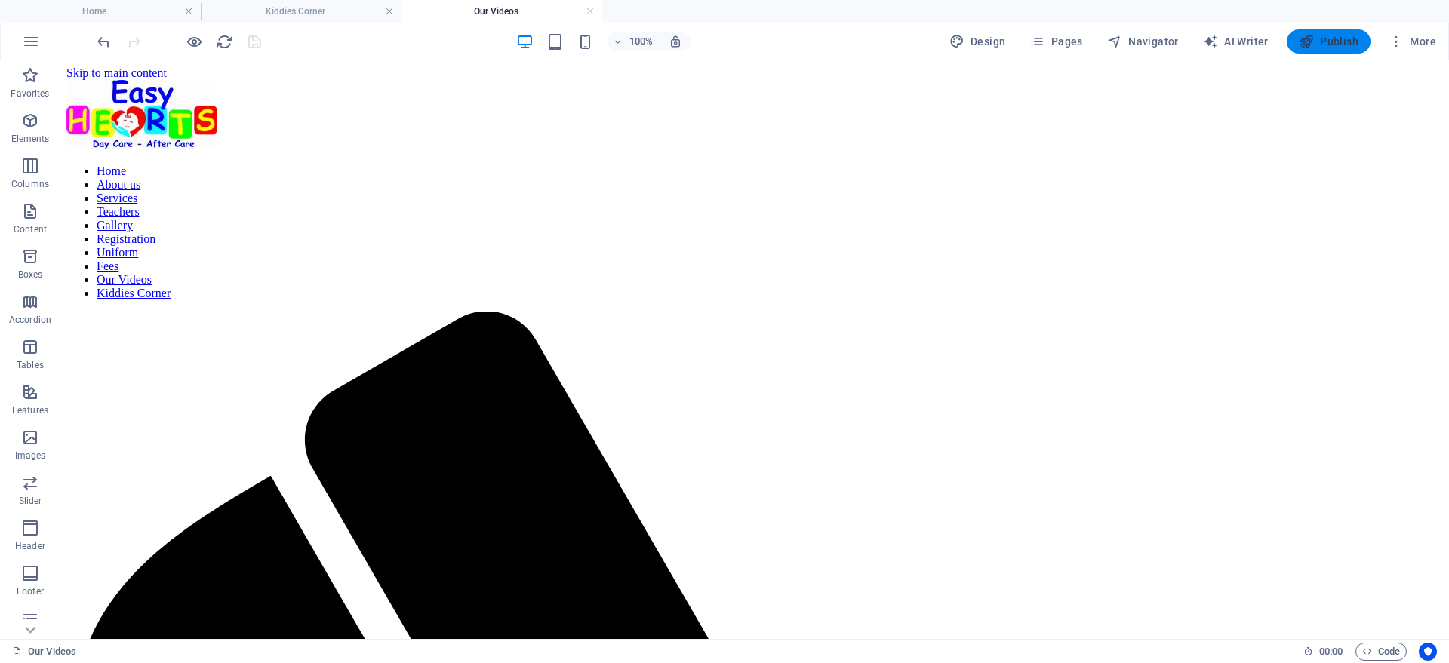
click at [1312, 40] on icon "button" at bounding box center [1305, 41] width 15 height 15
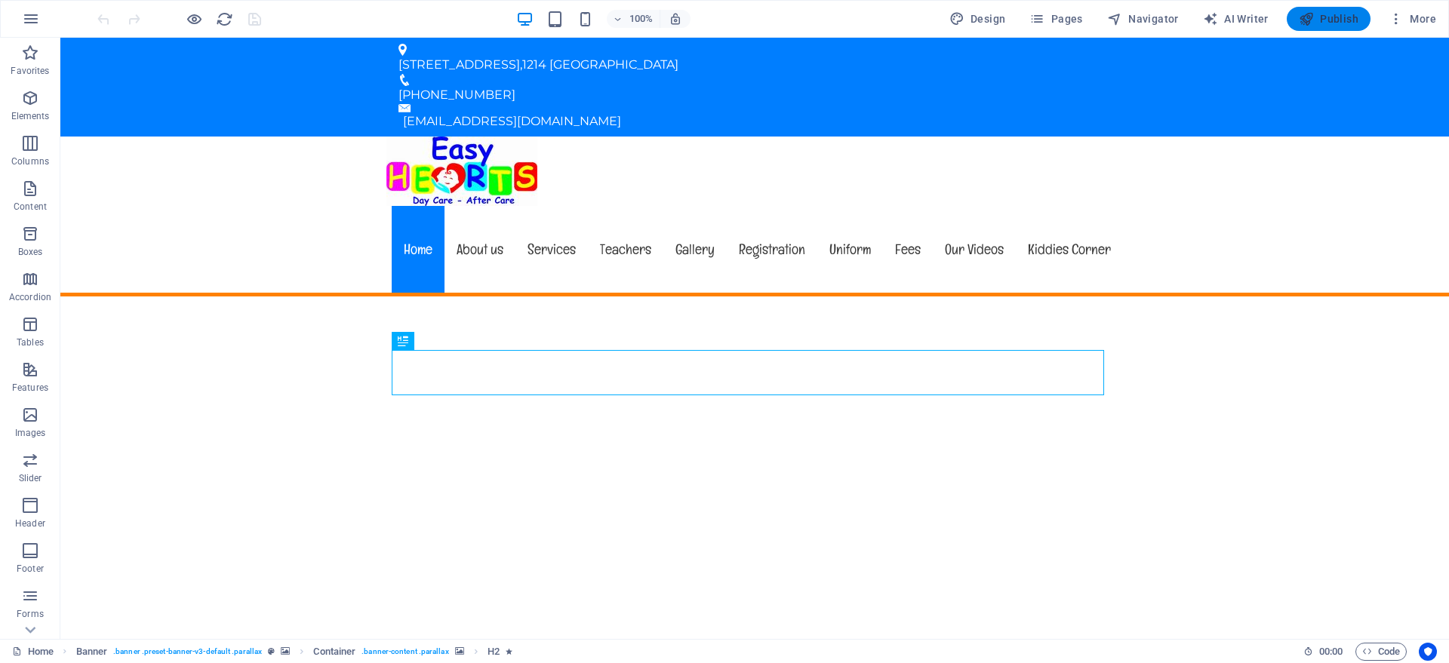
click at [1339, 15] on span "Publish" at bounding box center [1328, 18] width 60 height 15
click at [1074, 12] on span "Pages" at bounding box center [1055, 18] width 53 height 15
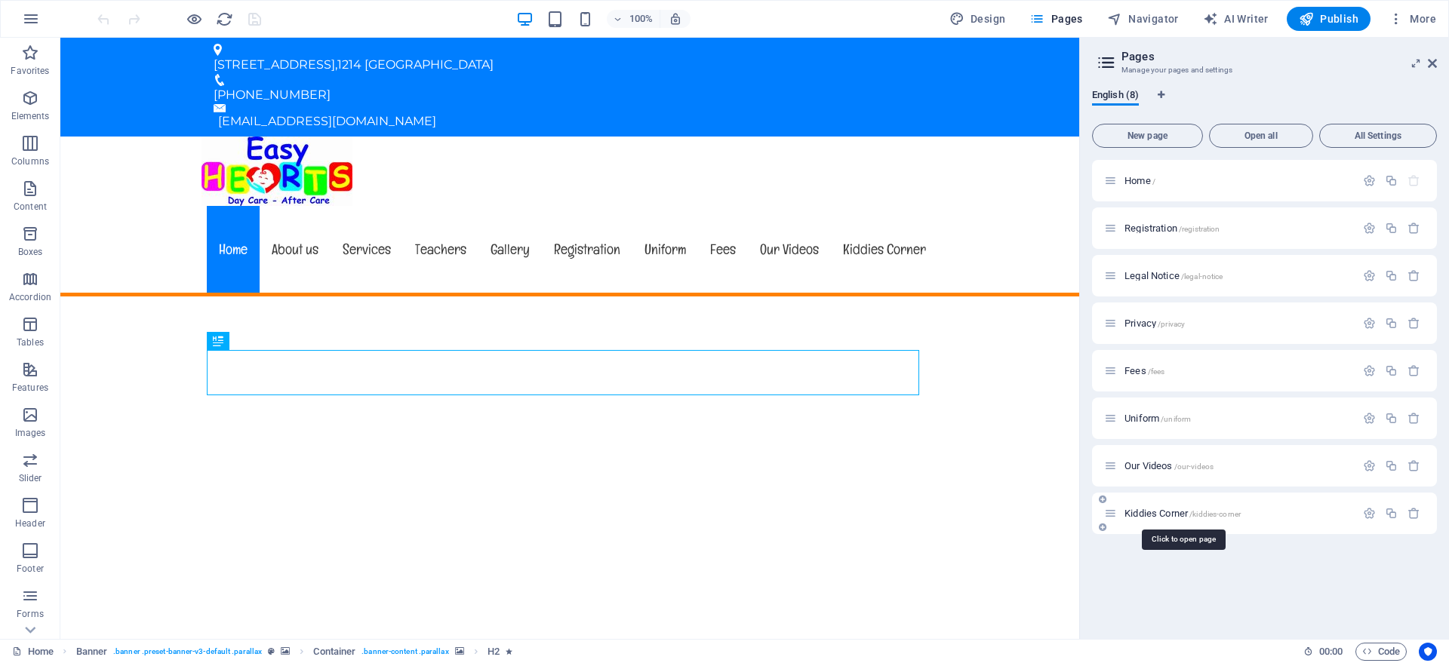
click at [1157, 513] on span "Kiddies Corner /kiddies-corner" at bounding box center [1182, 513] width 116 height 11
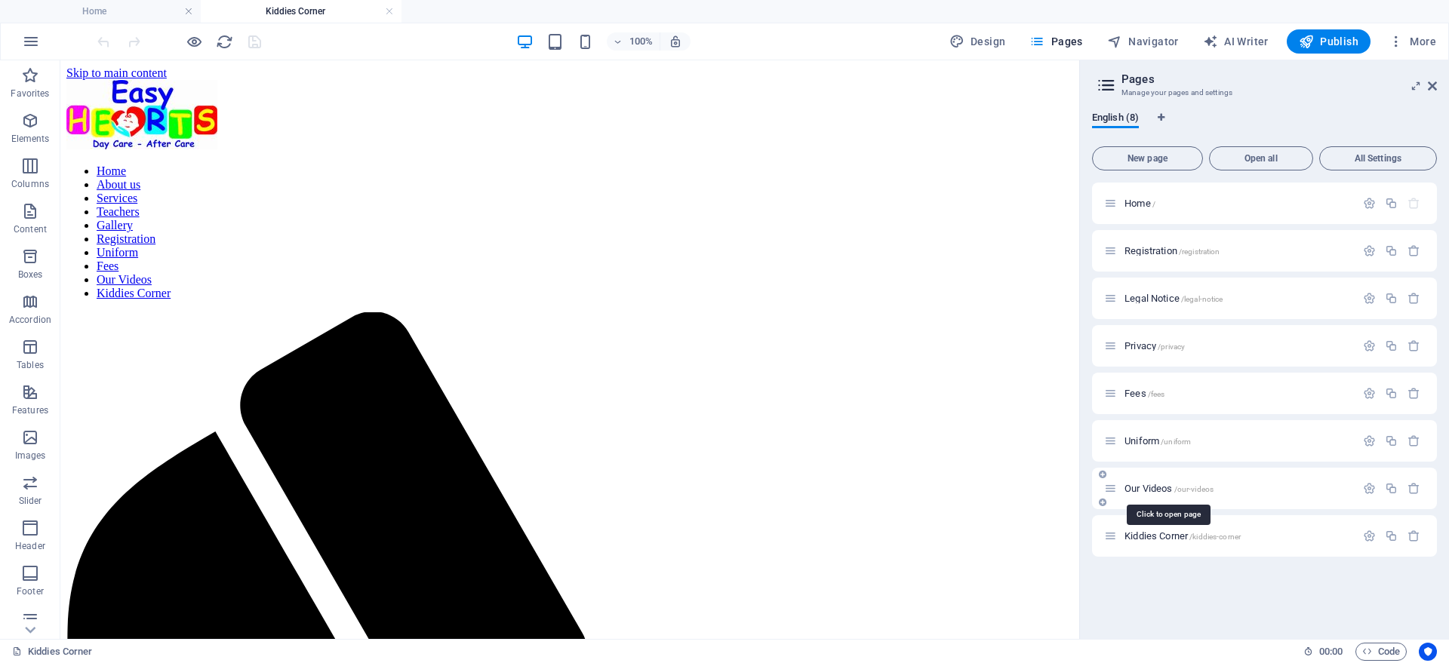
click at [1145, 488] on span "Our Videos /our-videos" at bounding box center [1168, 488] width 89 height 11
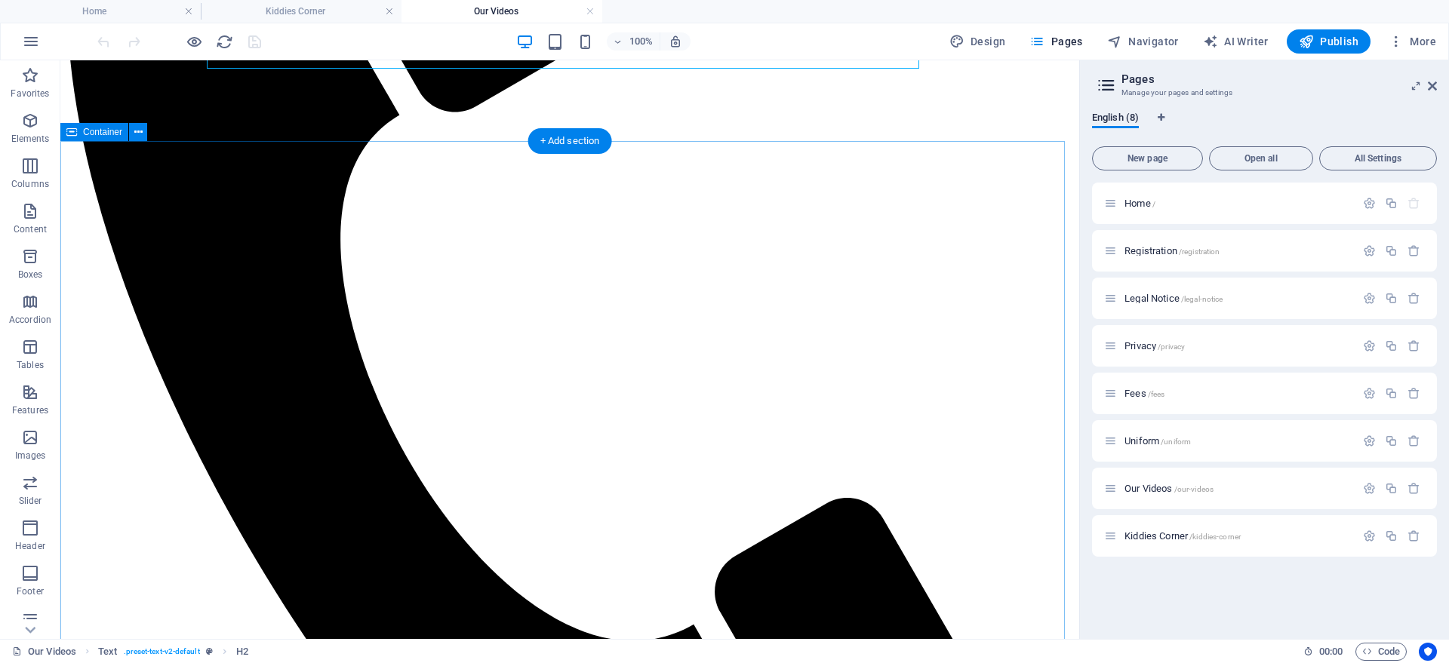
scroll to position [660, 0]
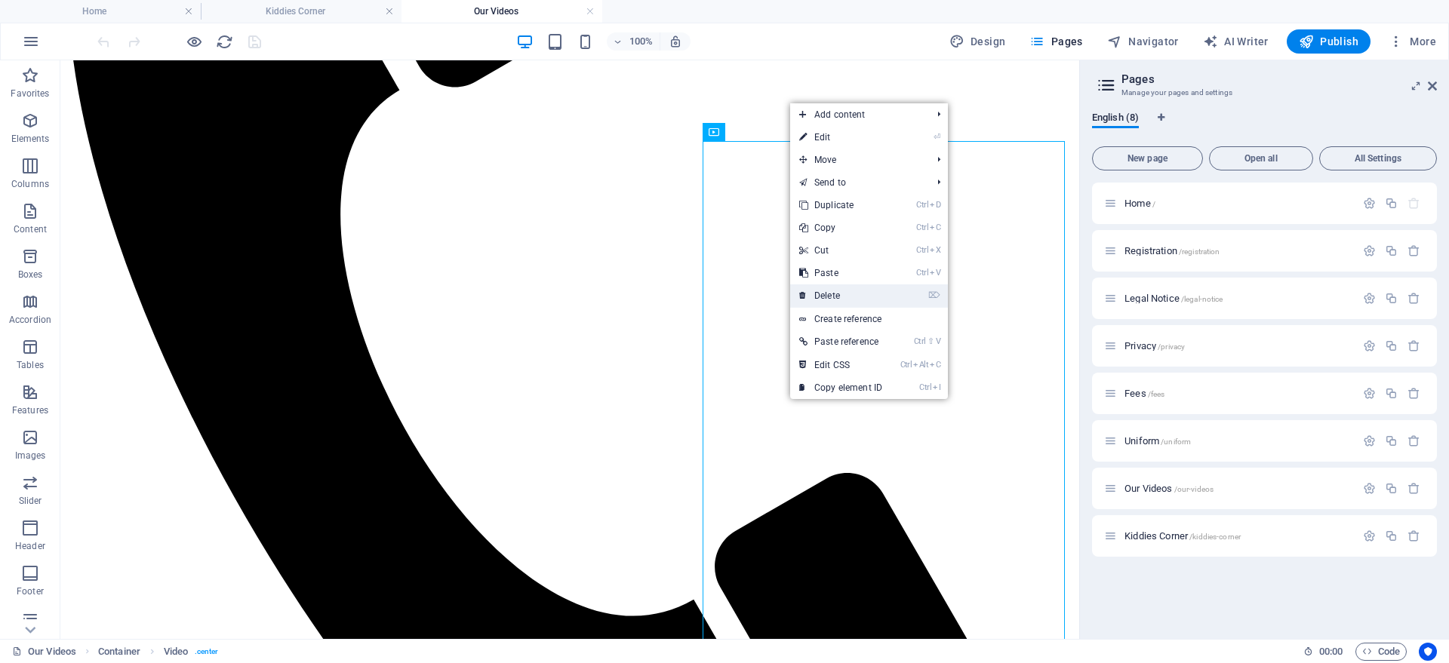
click at [840, 289] on link "⌦ Delete" at bounding box center [840, 295] width 101 height 23
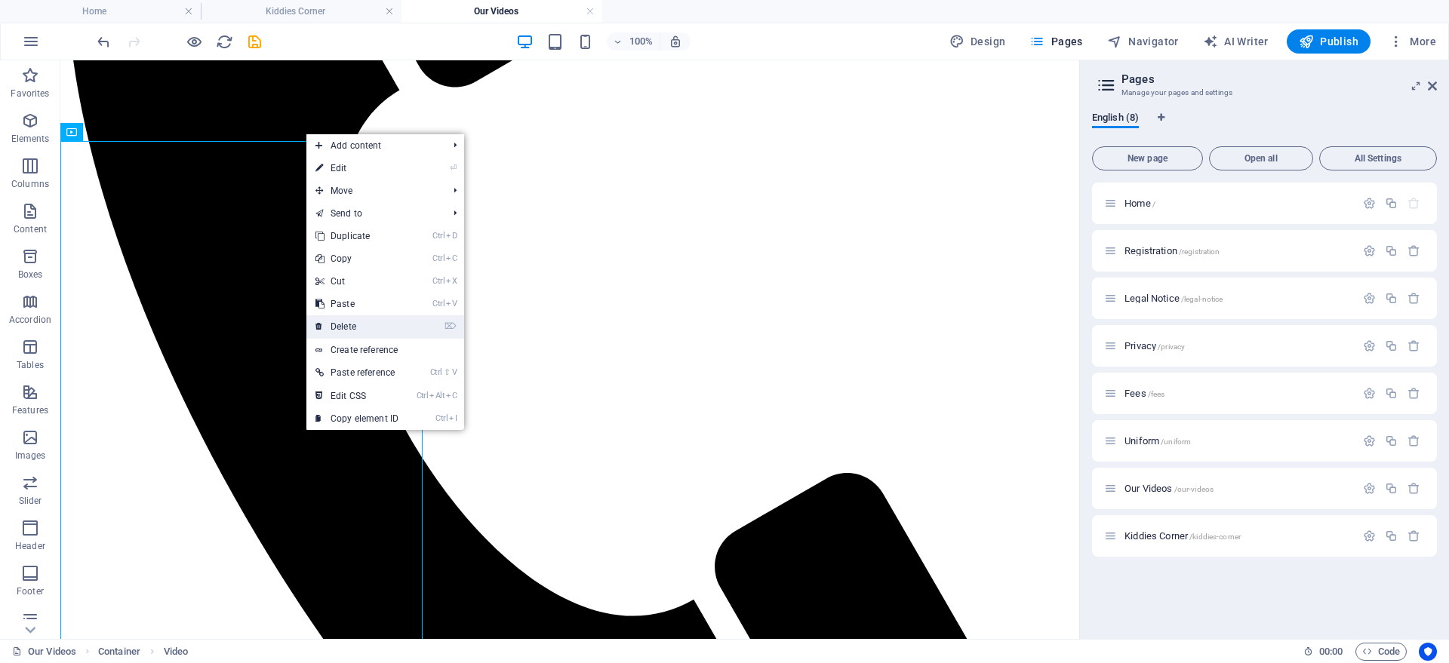
click at [351, 328] on link "⌦ Delete" at bounding box center [356, 326] width 101 height 23
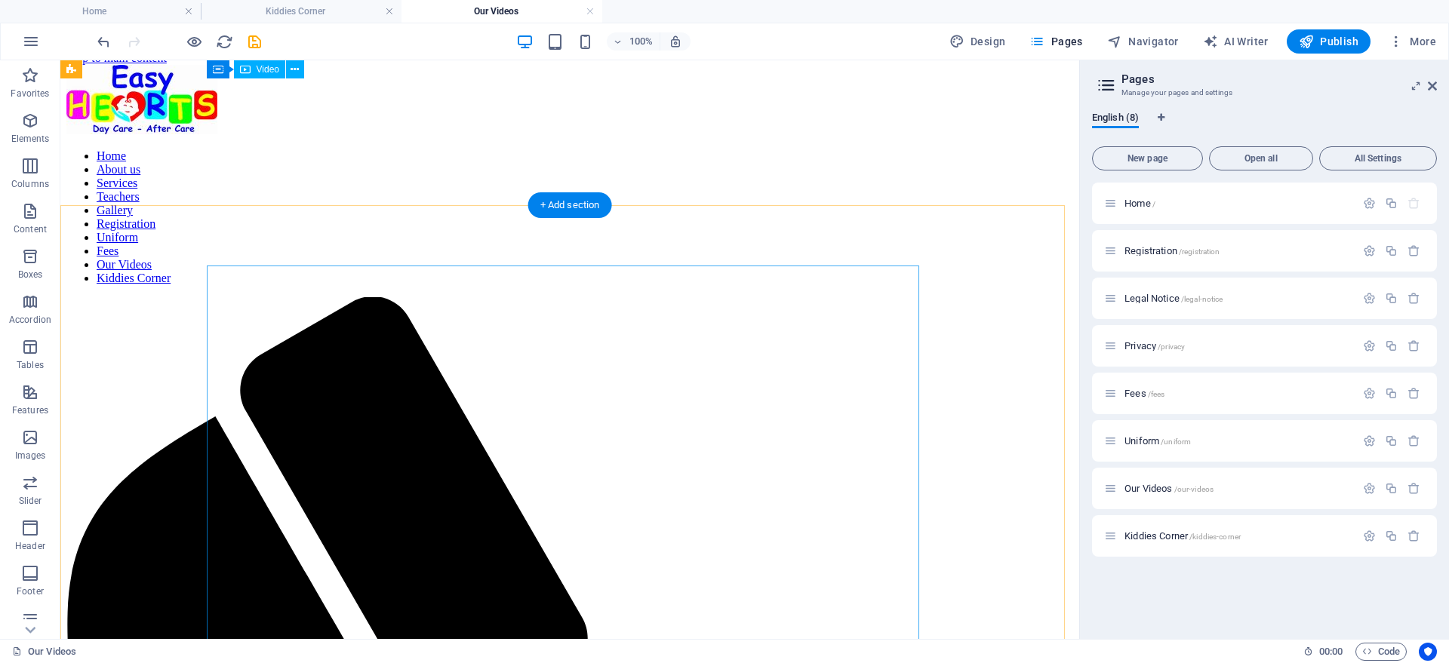
scroll to position [0, 0]
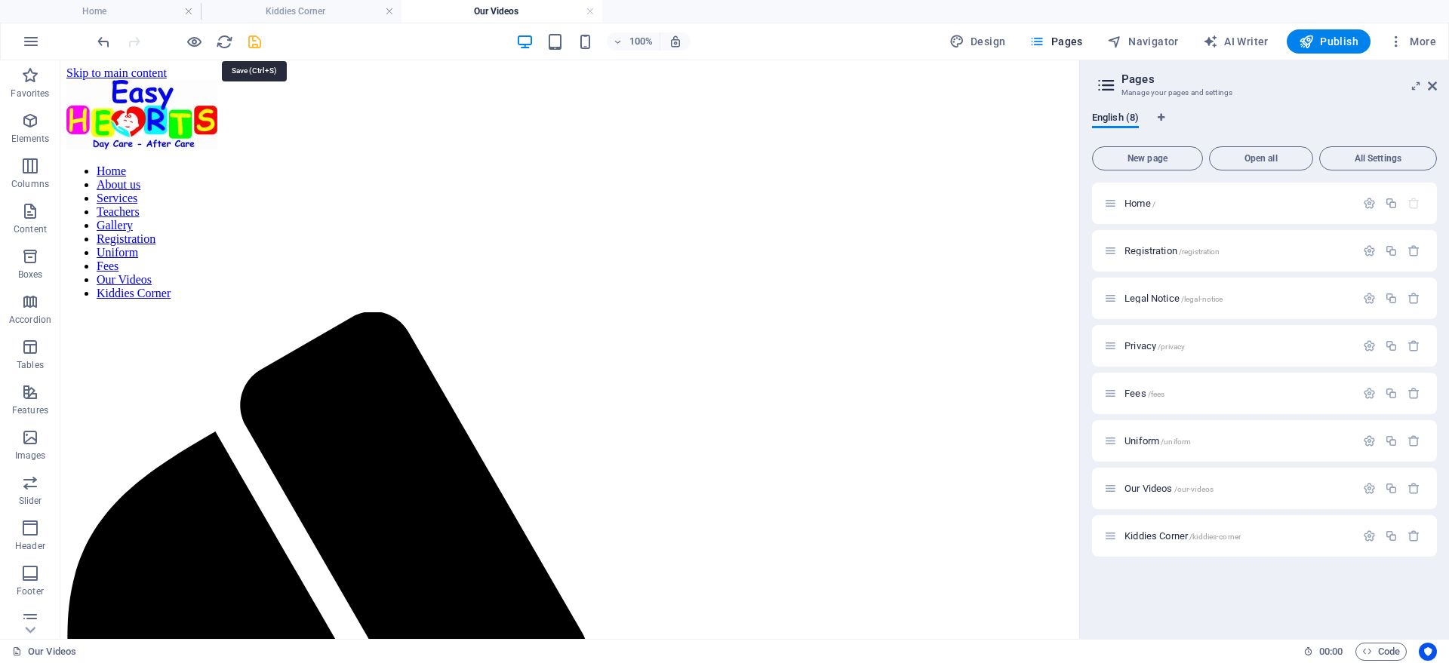
click at [253, 47] on icon "save" at bounding box center [254, 41] width 17 height 17
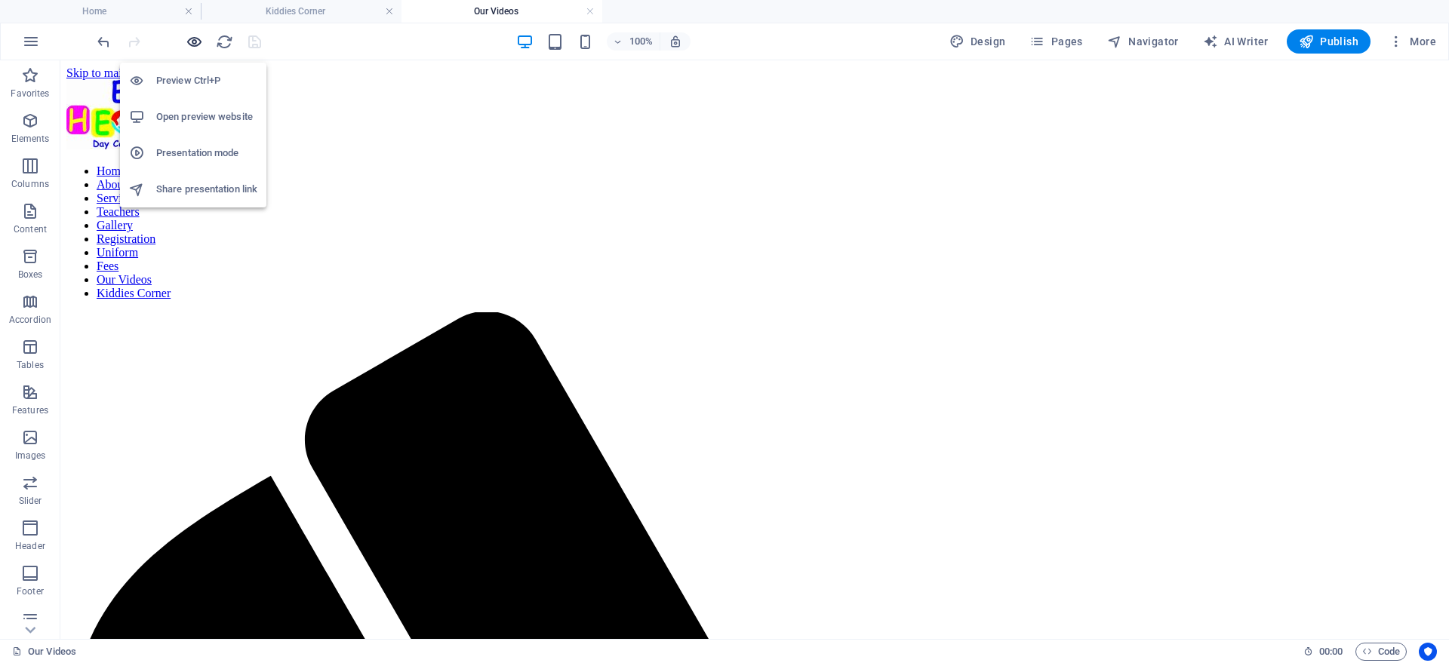
click at [195, 42] on icon "button" at bounding box center [194, 41] width 17 height 17
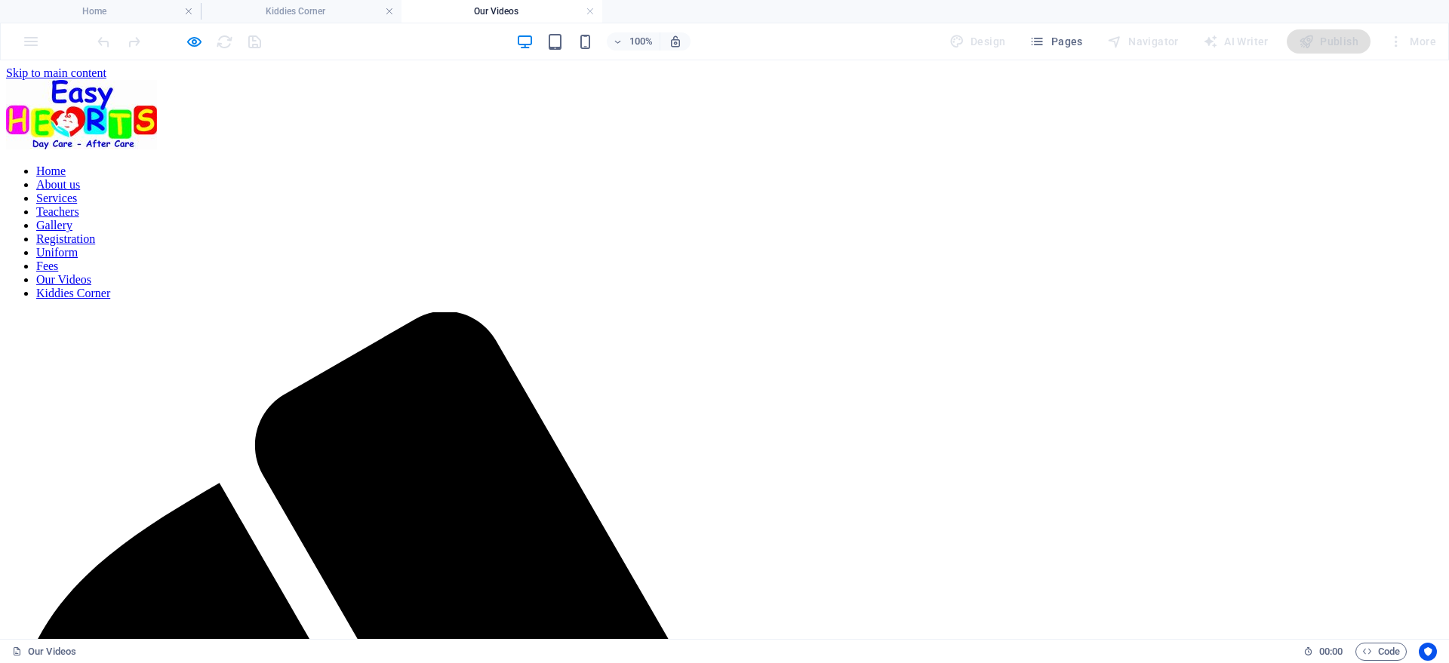
click at [110, 287] on link "Kiddies Corner" at bounding box center [73, 293] width 74 height 13
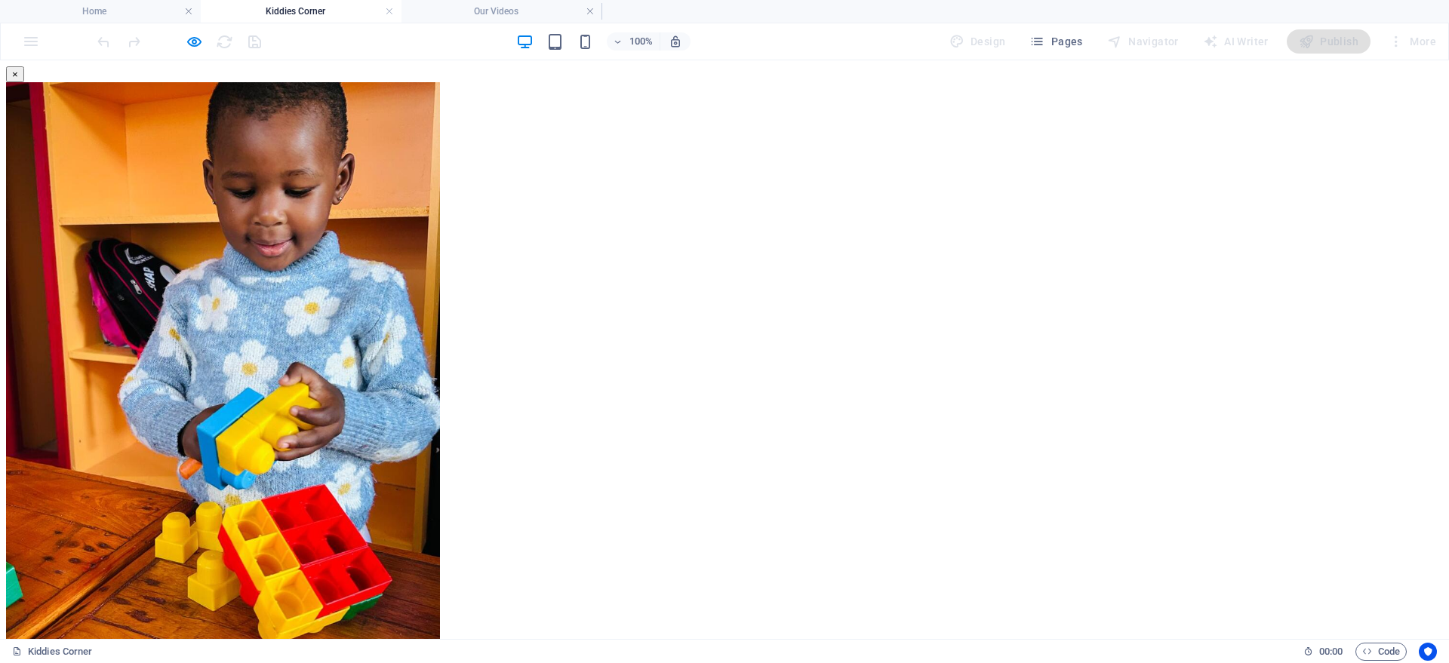
click at [24, 78] on button "×" at bounding box center [15, 74] width 18 height 16
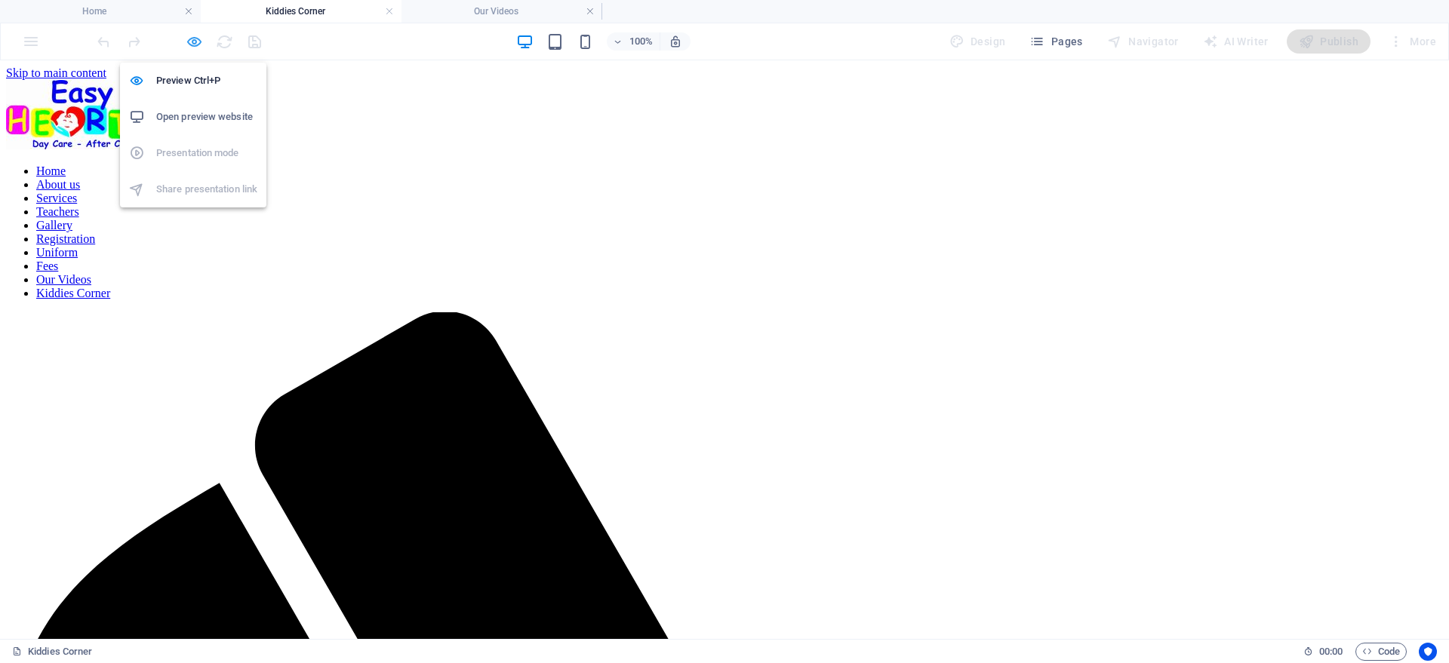
click at [201, 45] on icon "button" at bounding box center [194, 41] width 17 height 17
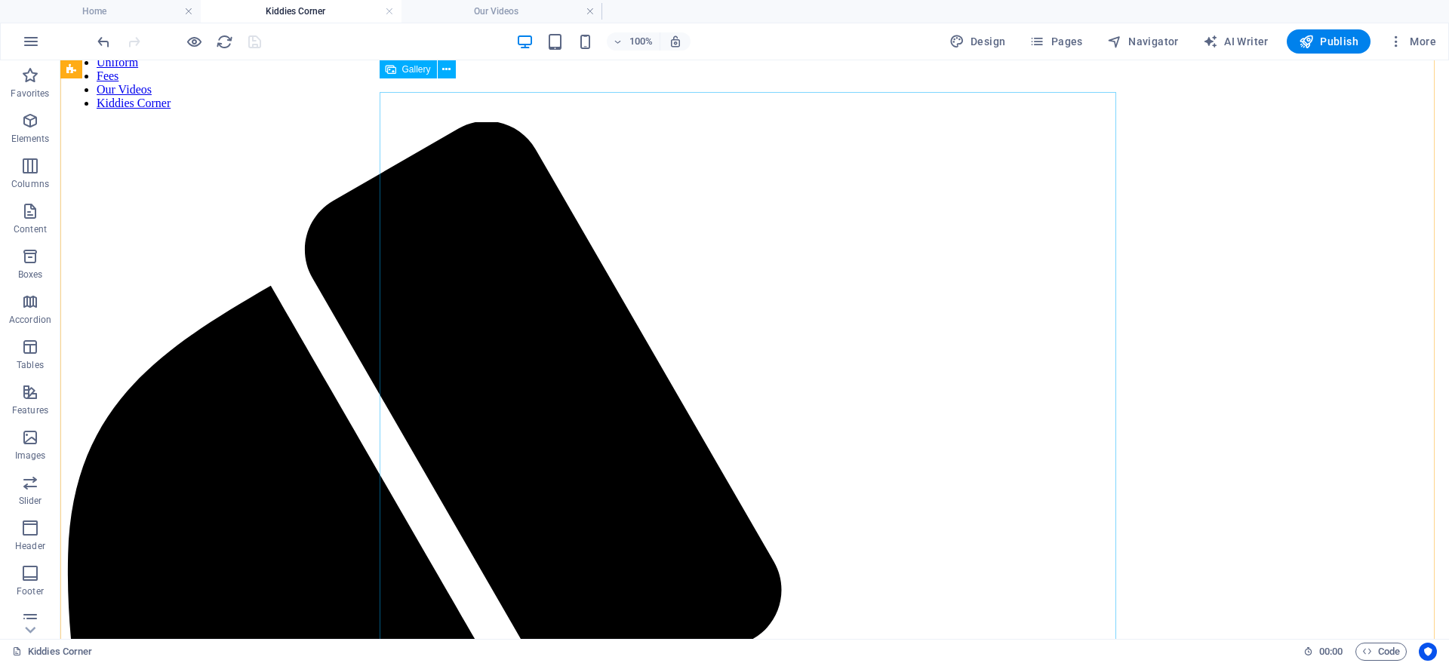
scroll to position [189, 0]
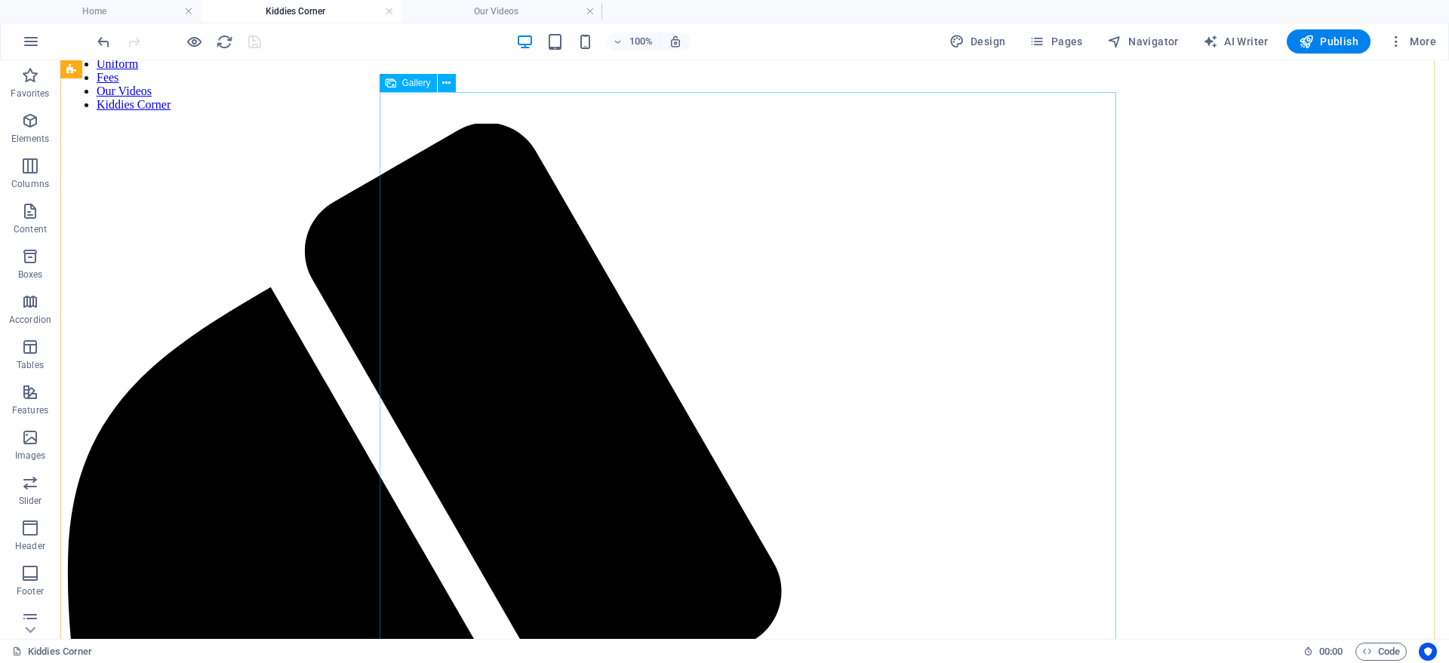
drag, startPoint x: 647, startPoint y: 548, endPoint x: 396, endPoint y: 493, distance: 257.2
select select "4"
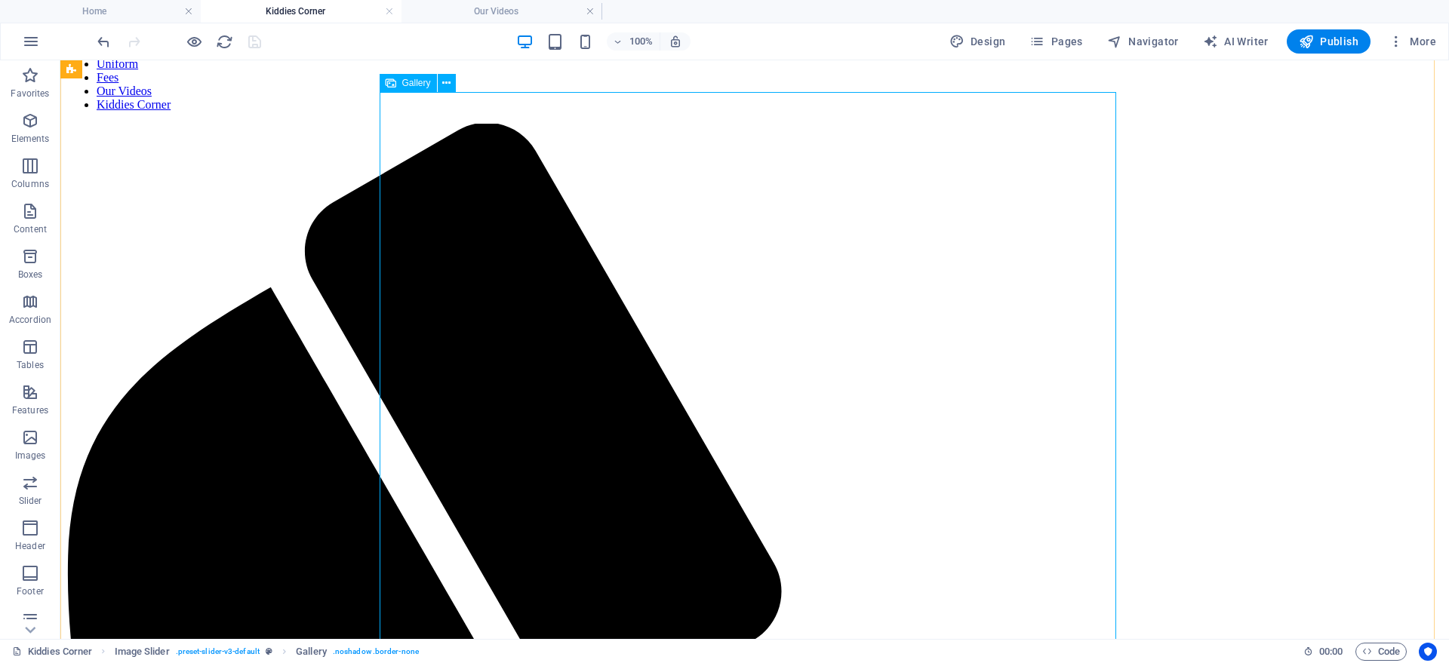
select select "%"
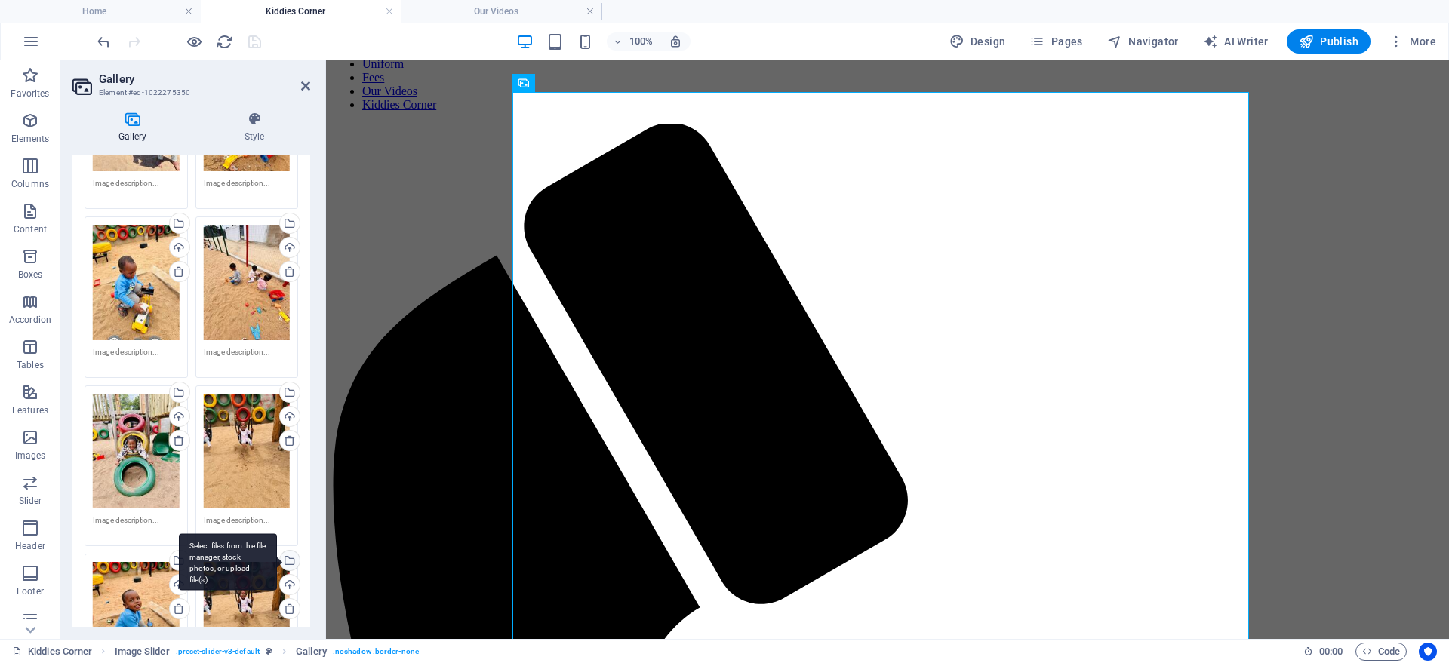
scroll to position [472, 0]
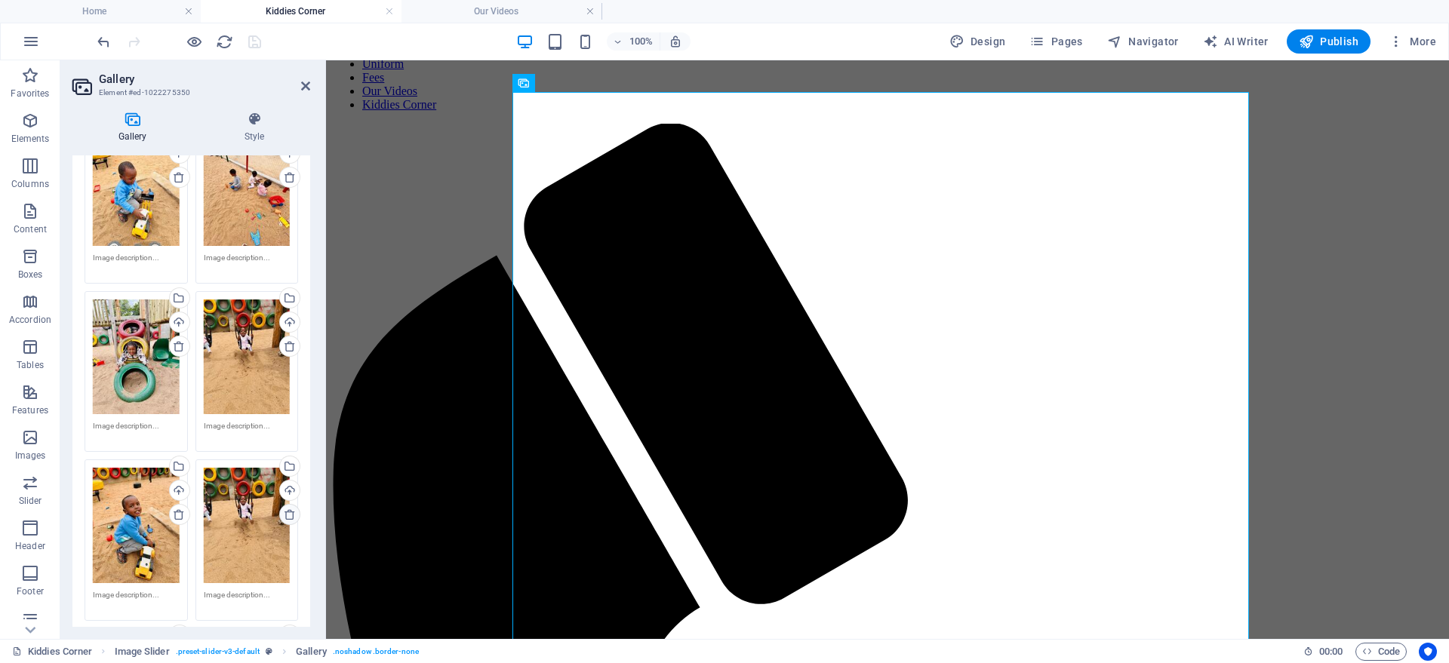
click at [284, 509] on icon at bounding box center [290, 514] width 12 height 12
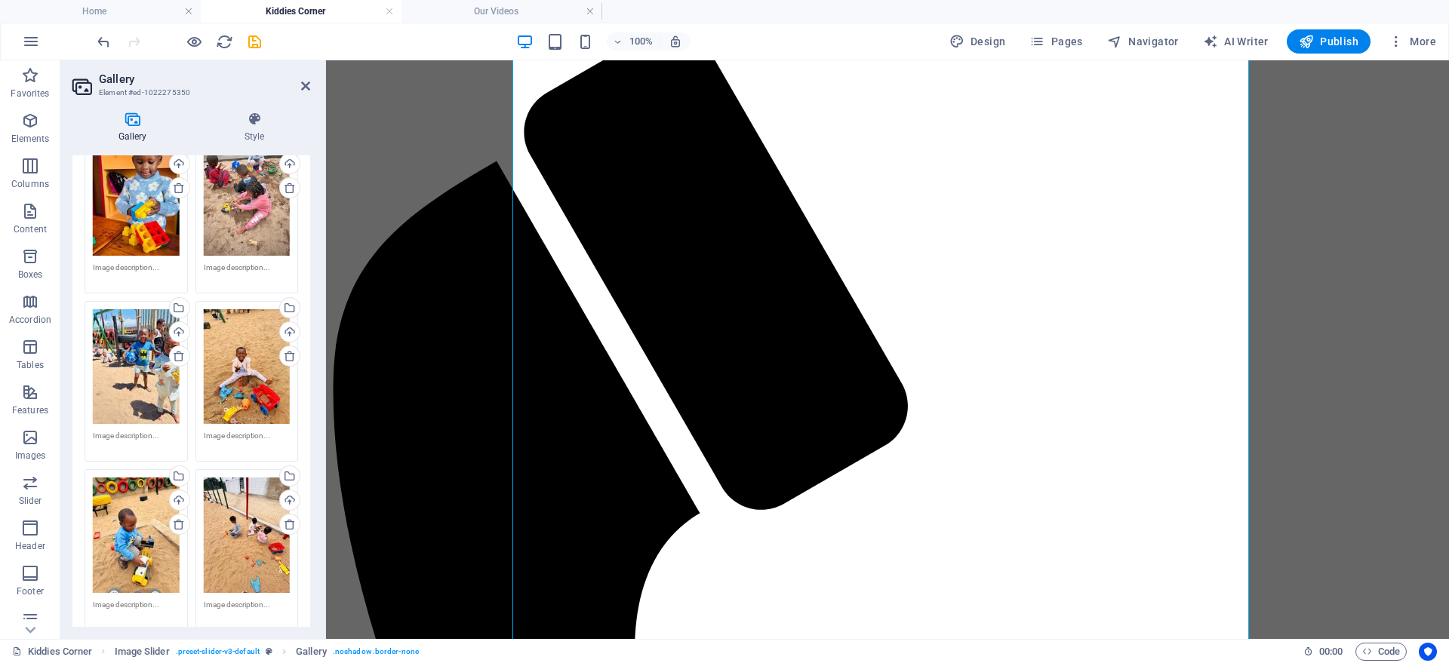
scroll to position [0, 0]
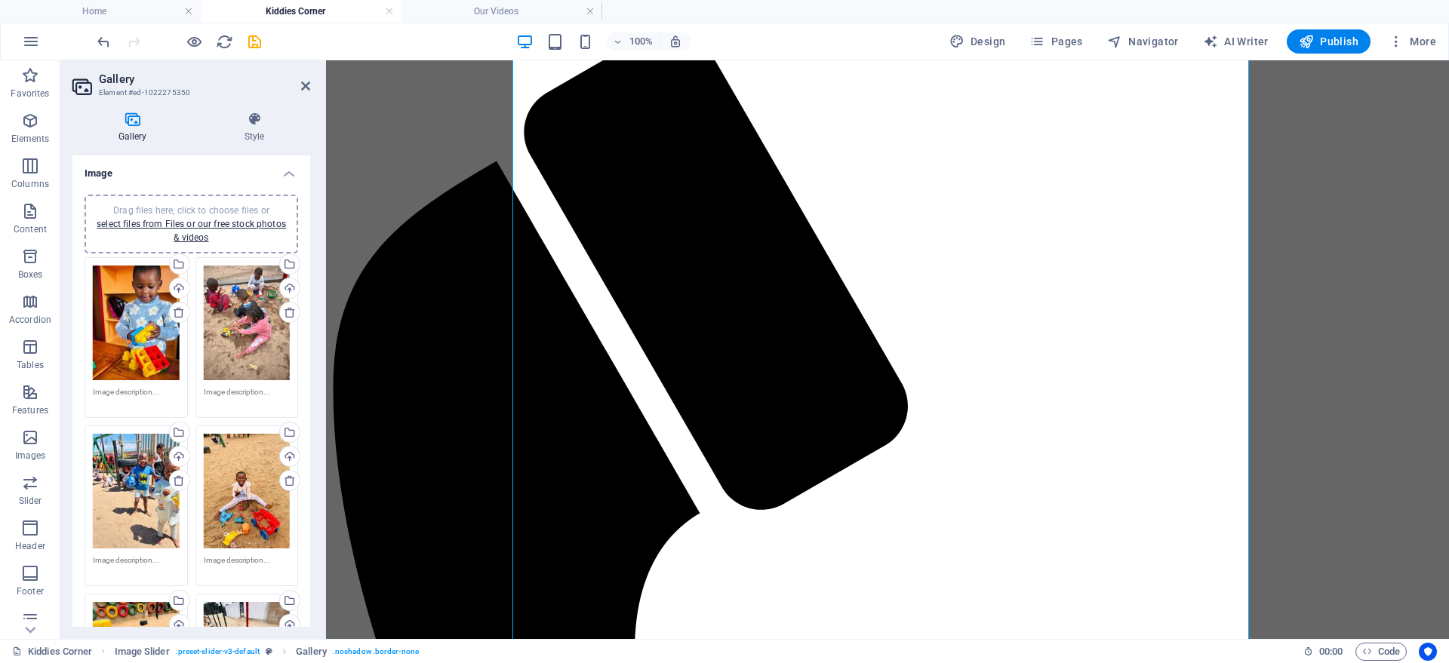
click at [177, 217] on div "Drag files here, click to choose files or select files from Files or our free s…" at bounding box center [191, 224] width 195 height 41
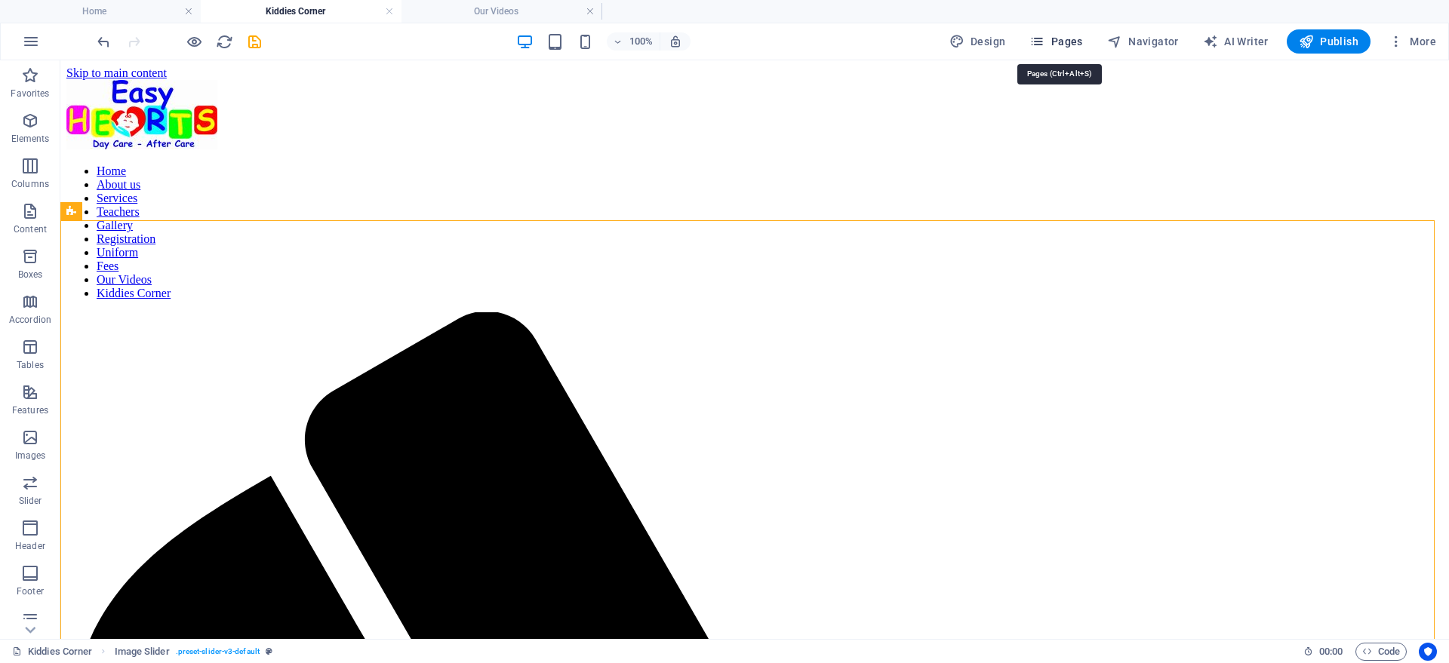
click at [1074, 41] on span "Pages" at bounding box center [1055, 41] width 53 height 15
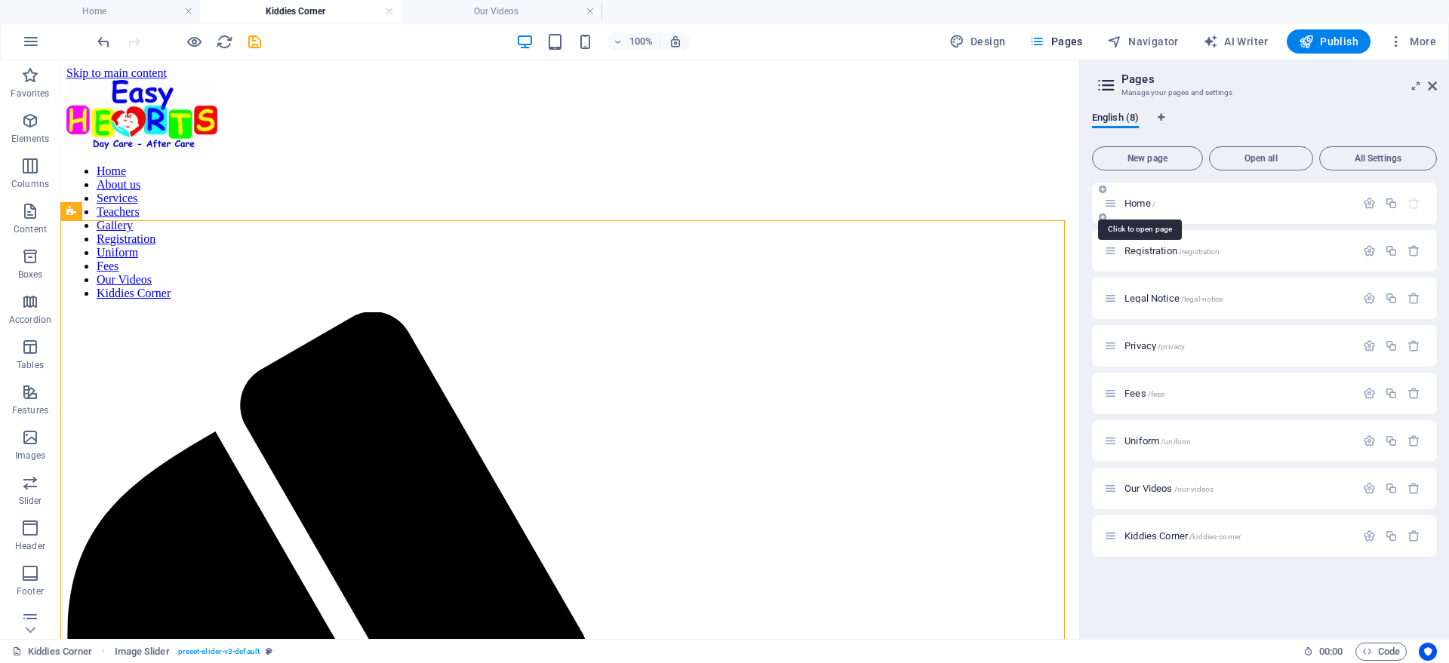
click at [1141, 198] on span "Home /" at bounding box center [1139, 203] width 31 height 11
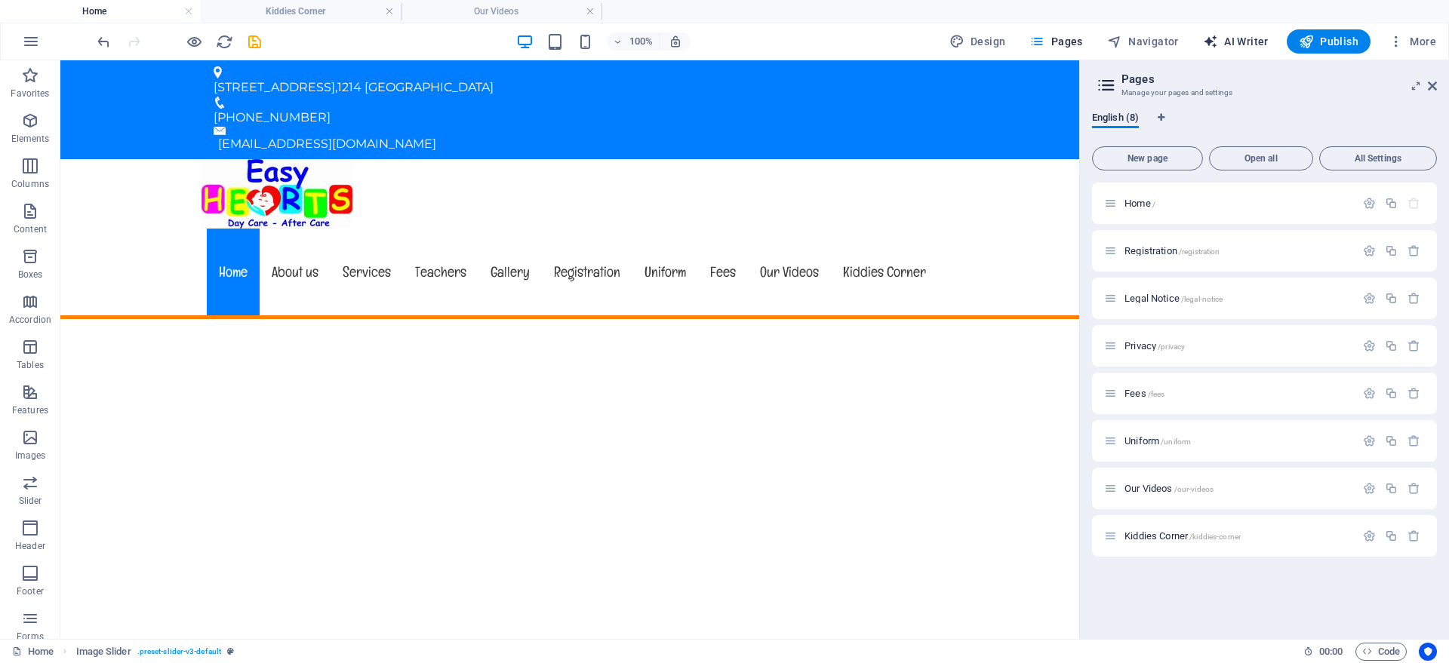
click at [1235, 40] on span "AI Writer" at bounding box center [1236, 41] width 66 height 15
select select "English"
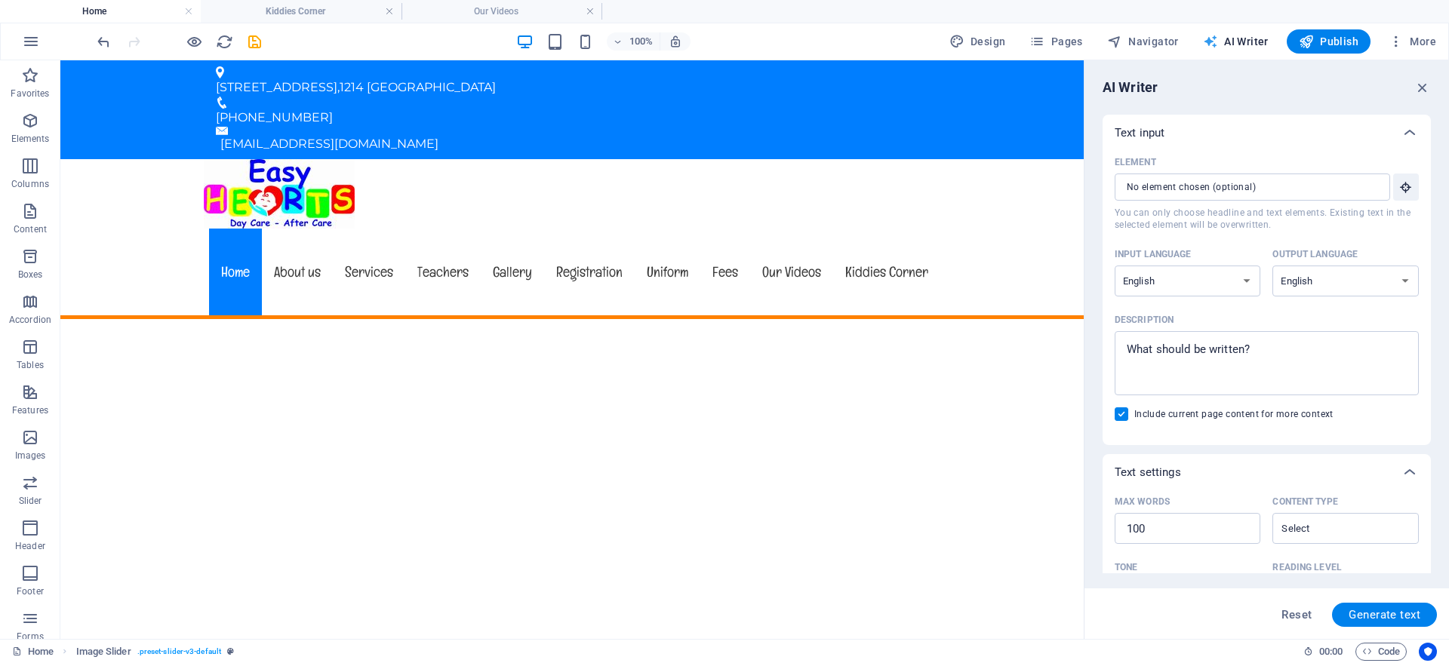
click at [1238, 37] on span "AI Writer" at bounding box center [1236, 41] width 66 height 15
click at [1322, 187] on input "Element ​ You can only choose headline and text elements. Existing text in the …" at bounding box center [1246, 187] width 265 height 27
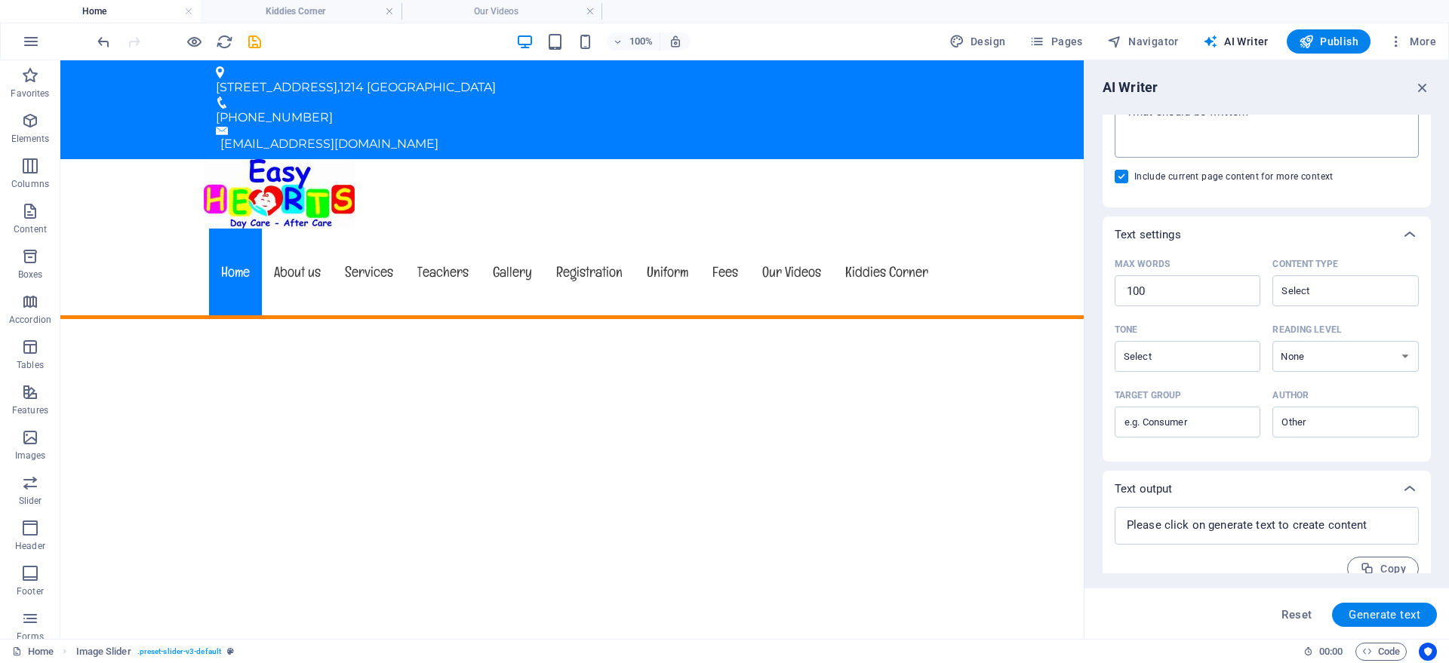
scroll to position [257, 0]
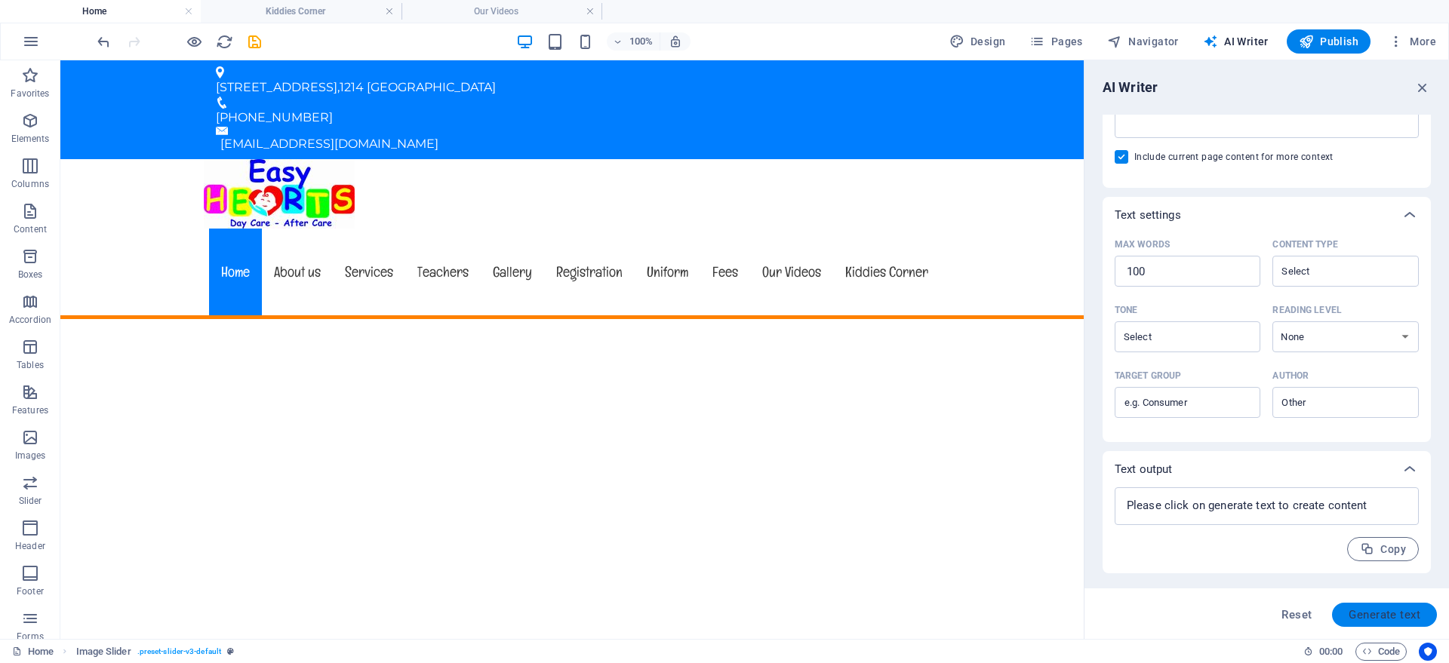
click at [1371, 613] on span "Generate text" at bounding box center [1384, 615] width 72 height 12
type textarea "x"
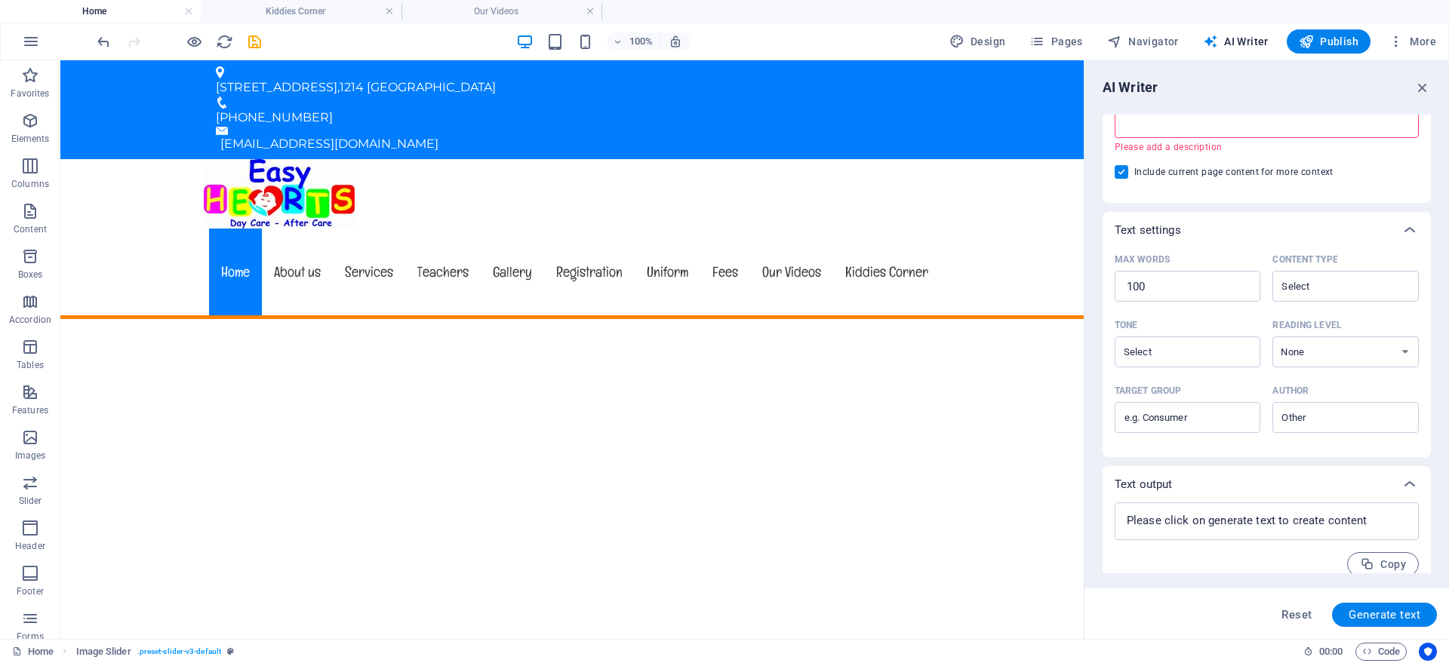
scroll to position [0, 0]
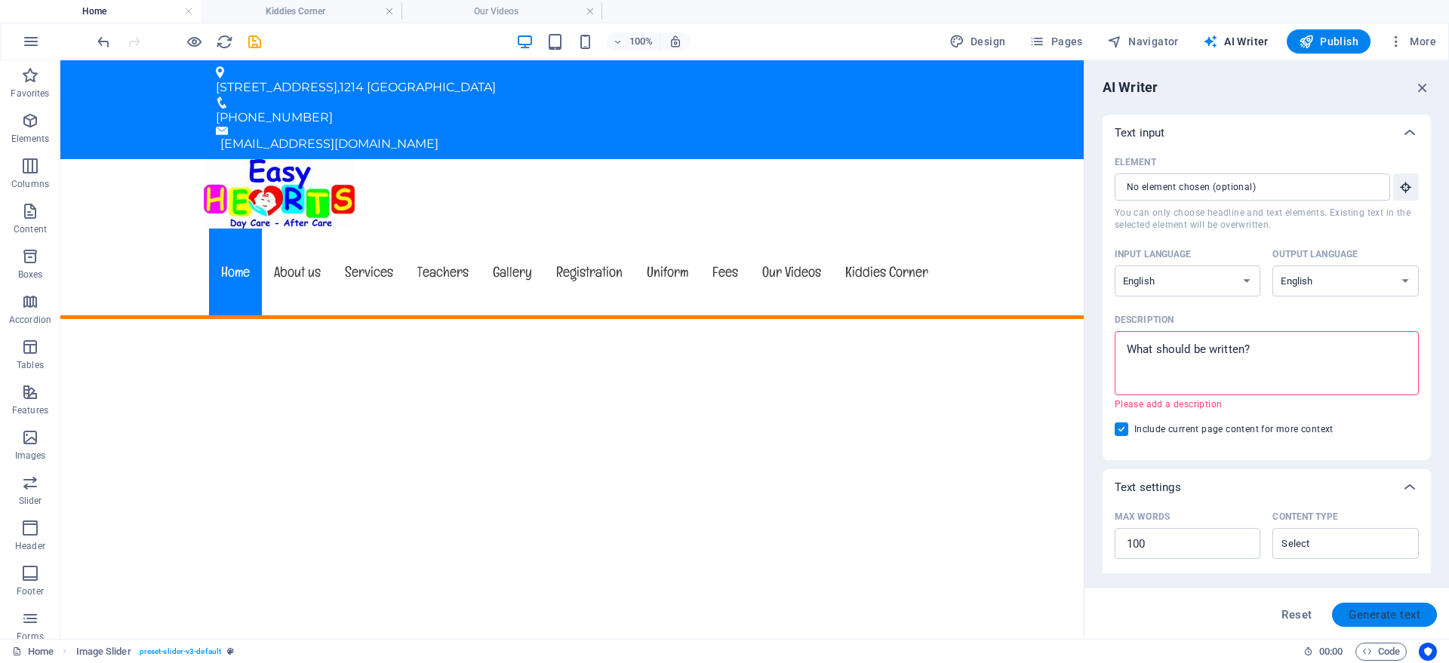
click at [1369, 607] on button "Generate text" at bounding box center [1384, 615] width 105 height 24
type textarea "x"
click at [1369, 607] on button "Generate text" at bounding box center [1384, 615] width 105 height 24
type textarea "x"
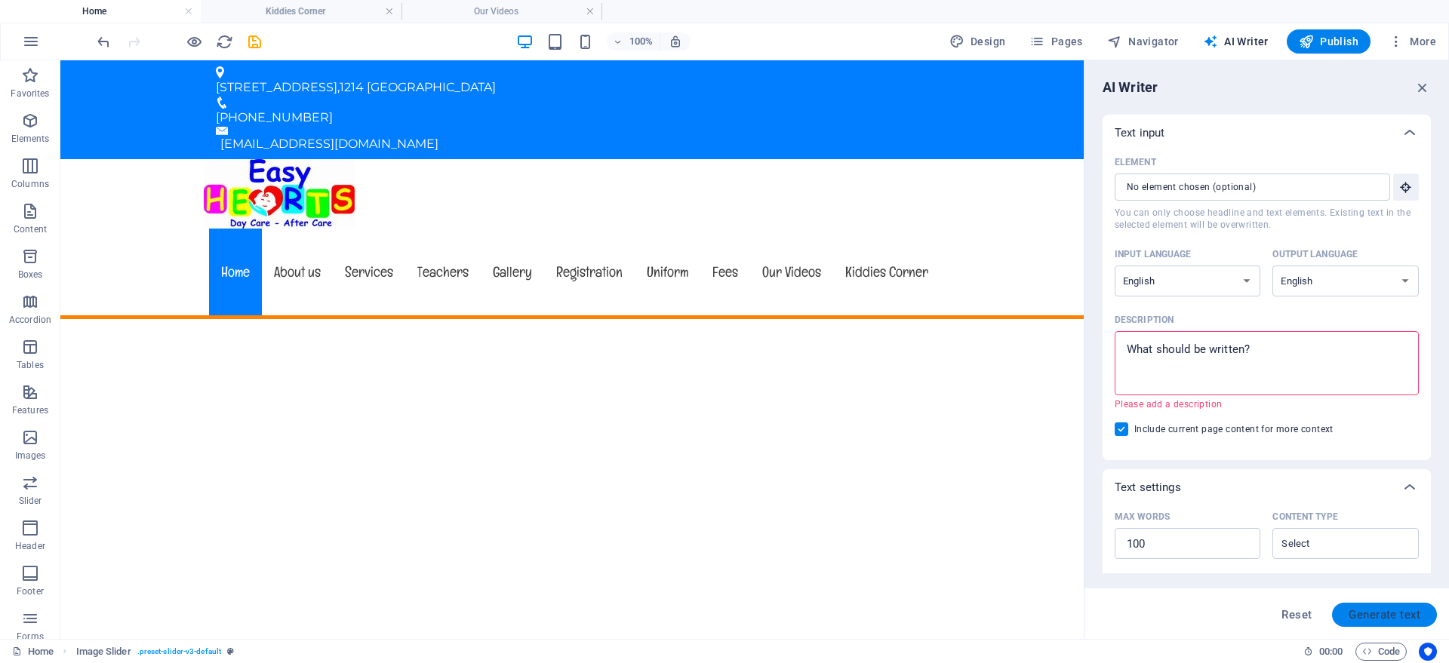
type textarea "x"
click at [1298, 616] on span "Reset" at bounding box center [1296, 615] width 30 height 12
type textarea "x"
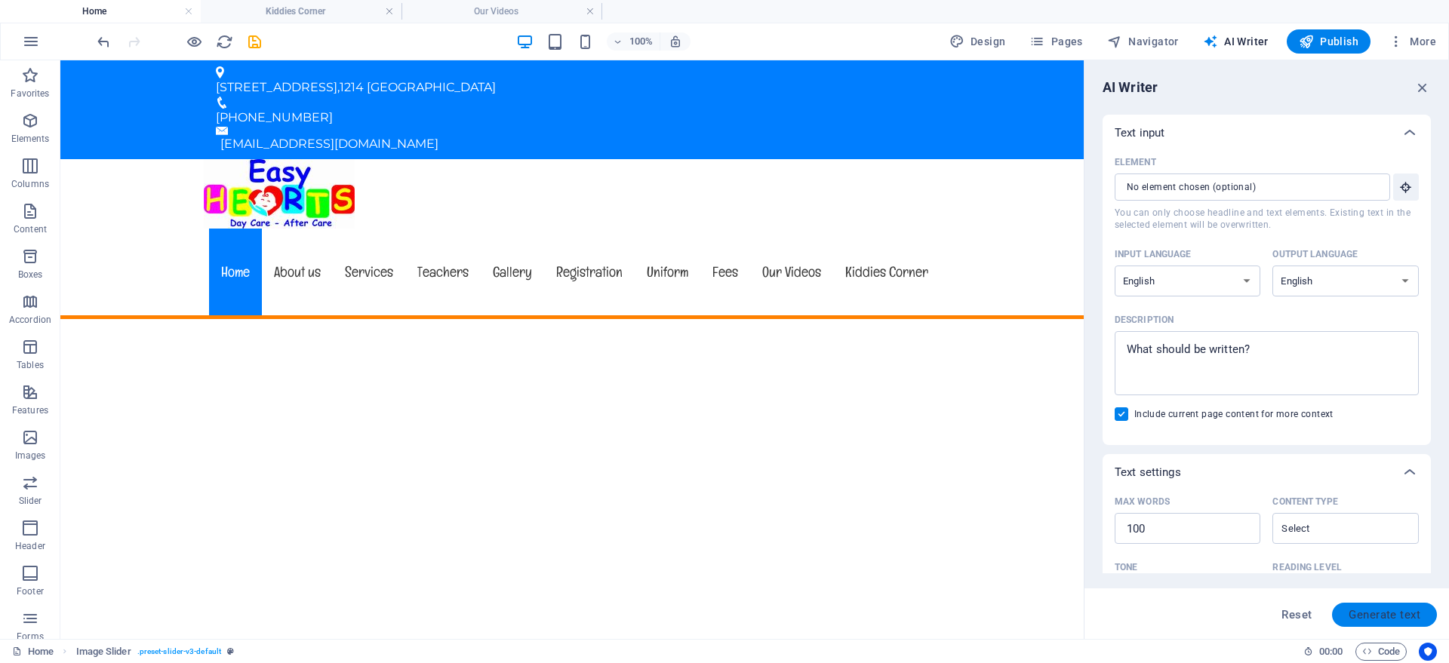
click at [1373, 607] on button "Generate text" at bounding box center [1384, 615] width 105 height 24
type textarea "x"
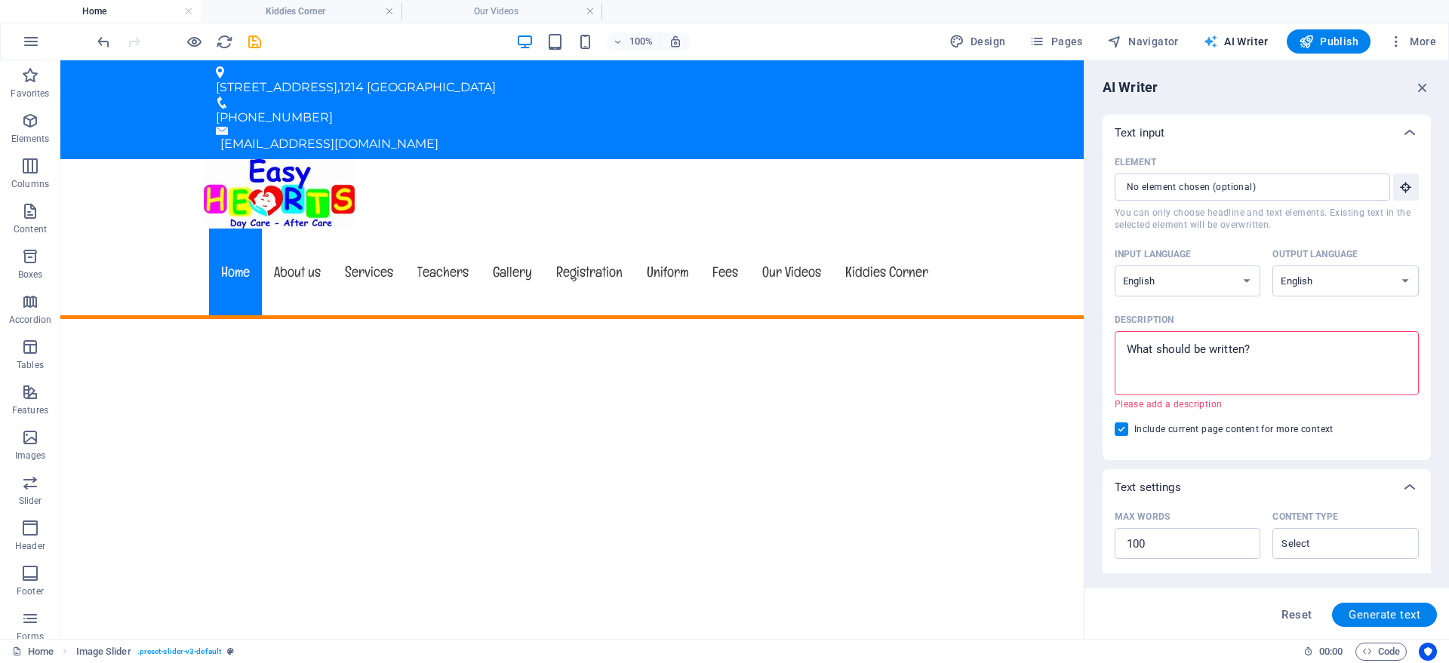
click at [1234, 37] on span "AI Writer" at bounding box center [1236, 41] width 66 height 15
click at [1420, 87] on icon "button" at bounding box center [1422, 87] width 17 height 17
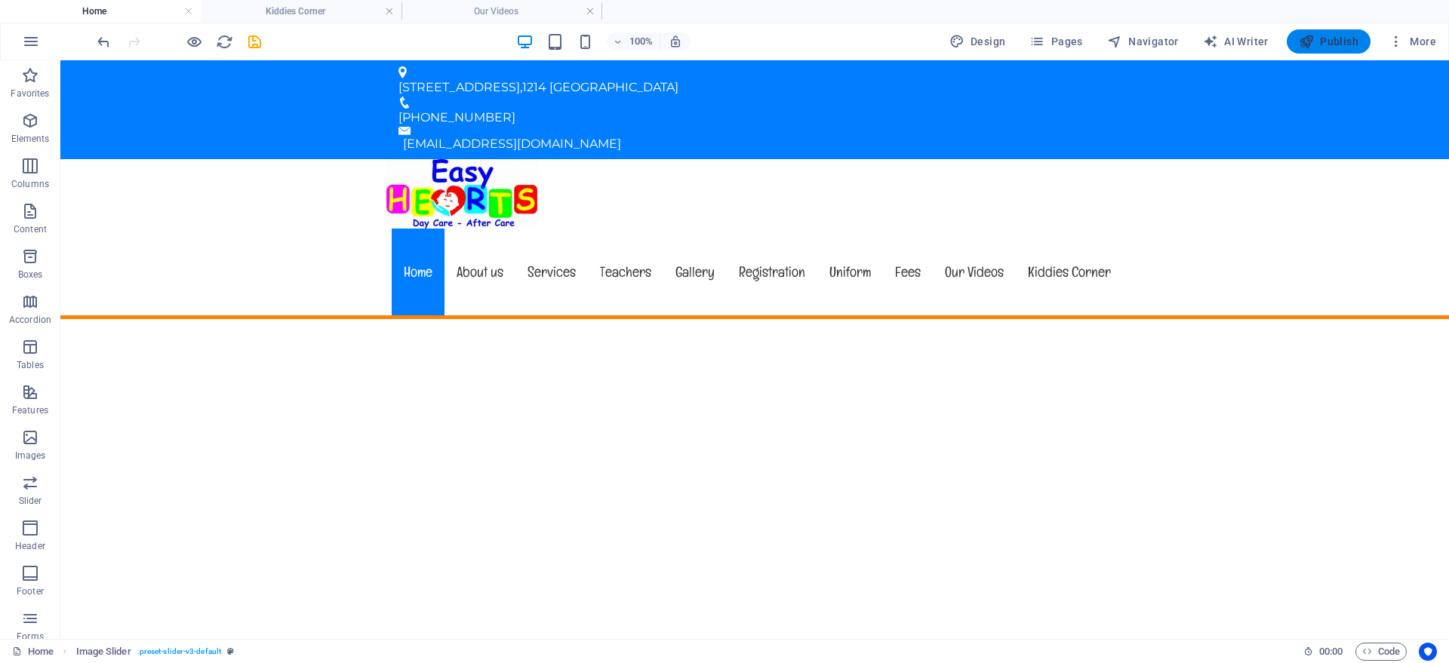
click at [1335, 34] on span "Publish" at bounding box center [1328, 41] width 60 height 15
